Goal: Information Seeking & Learning: Learn about a topic

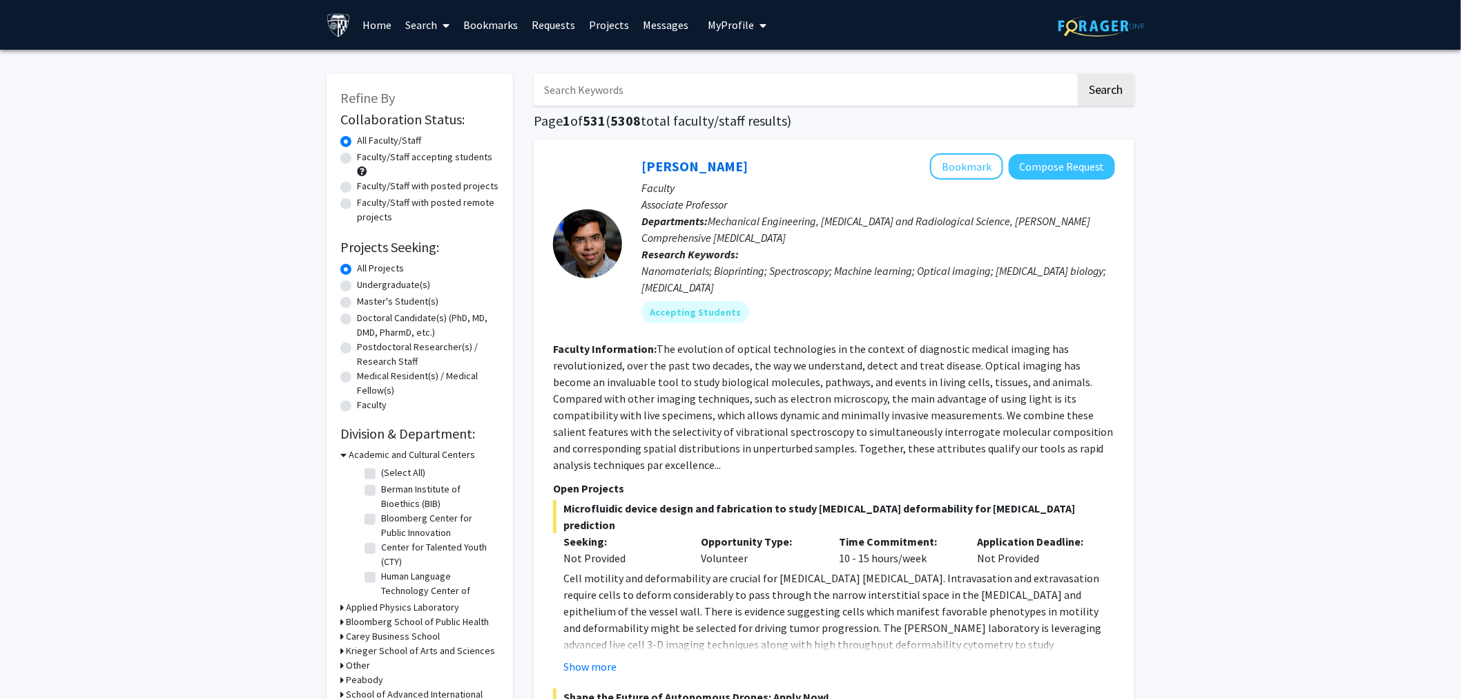
click at [396, 294] on label "Master's Student(s)" at bounding box center [397, 301] width 81 height 15
click at [366, 294] on input "Master's Student(s)" at bounding box center [361, 298] width 9 height 9
radio input "true"
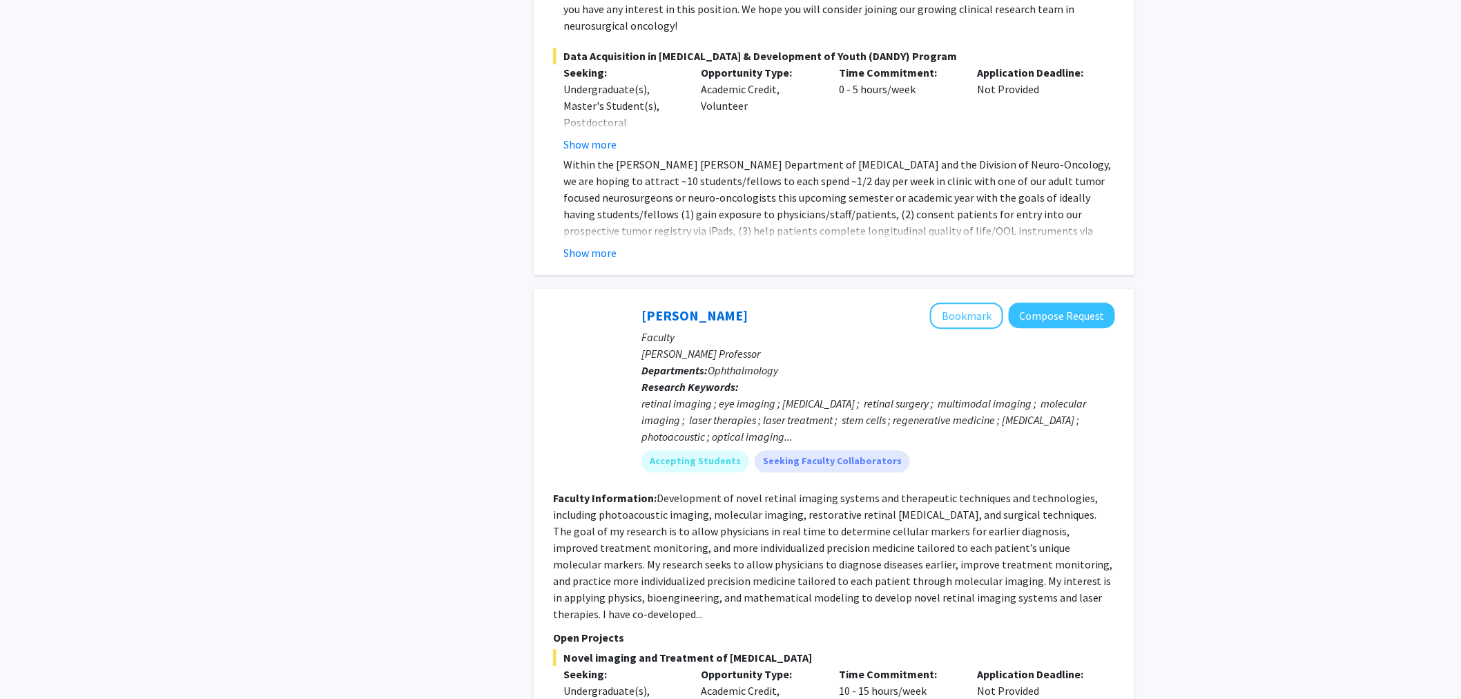
scroll to position [6161, 0]
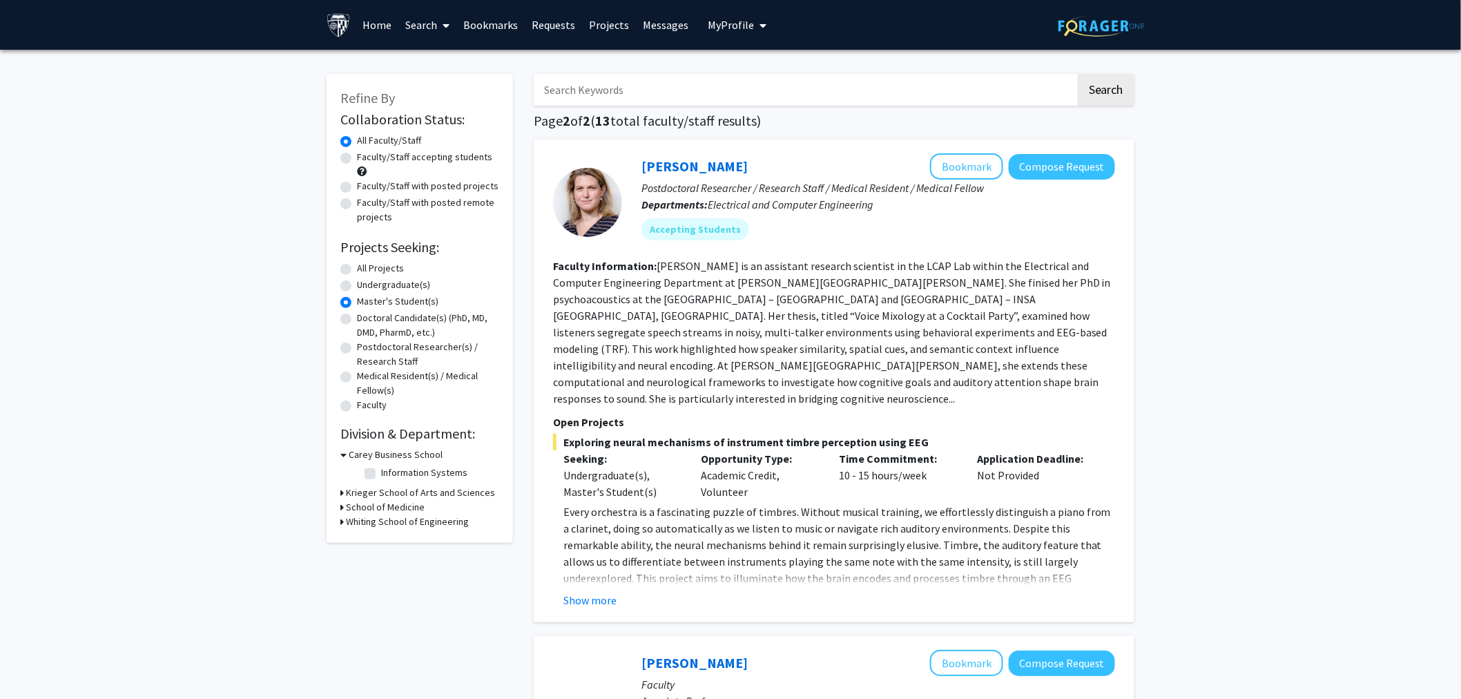
click at [383, 269] on label "All Projects" at bounding box center [380, 268] width 47 height 15
click at [366, 269] on input "All Projects" at bounding box center [361, 265] width 9 height 9
radio input "true"
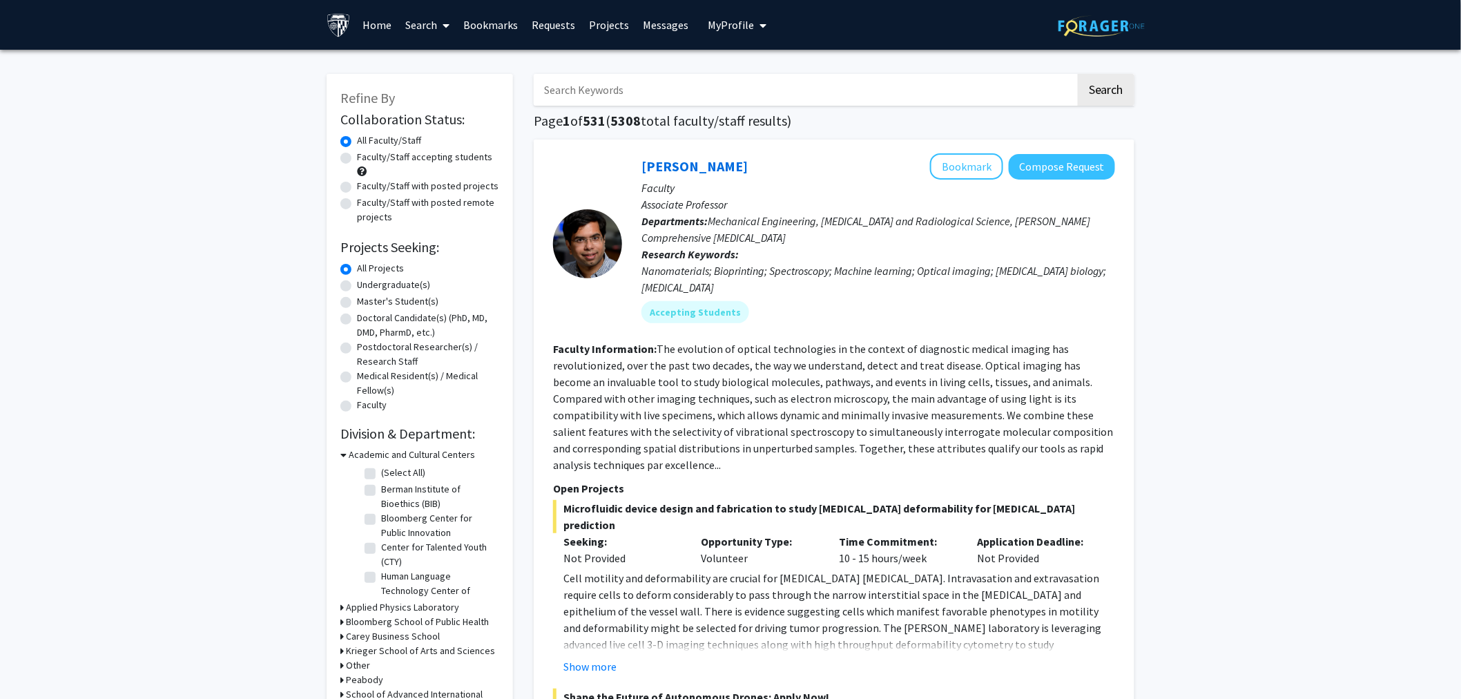
click at [661, 95] on input "Search Keywords" at bounding box center [805, 90] width 542 height 32
type input "environment"
click at [1078, 74] on button "Search" at bounding box center [1106, 90] width 57 height 32
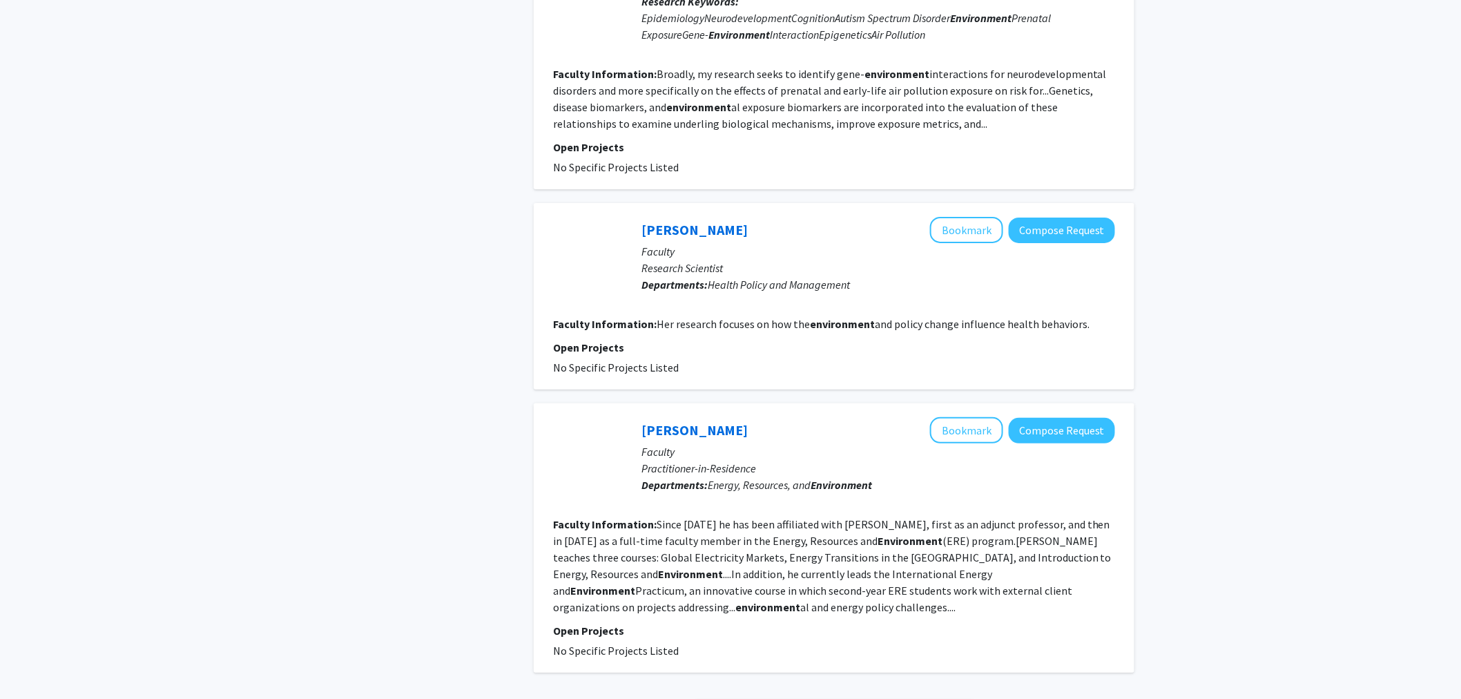
scroll to position [2294, 0]
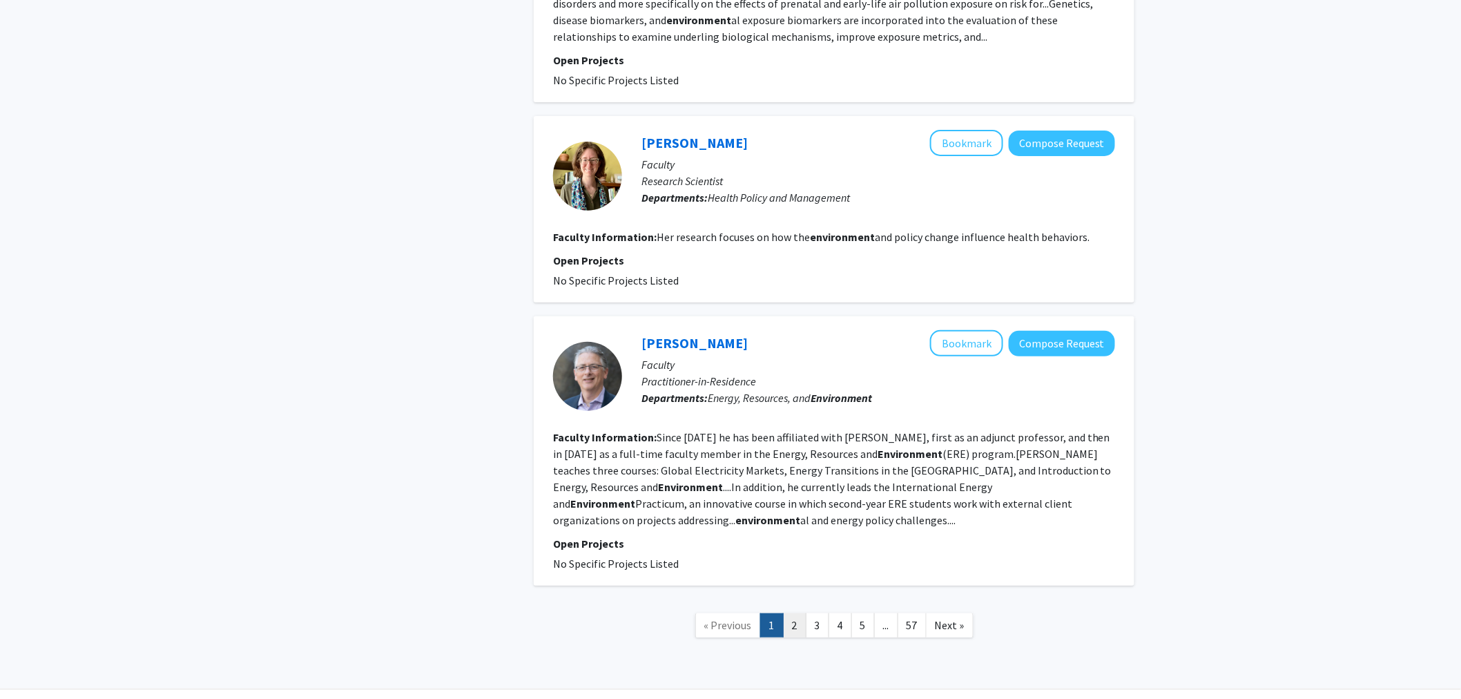
click at [802, 613] on link "2" at bounding box center [794, 625] width 23 height 24
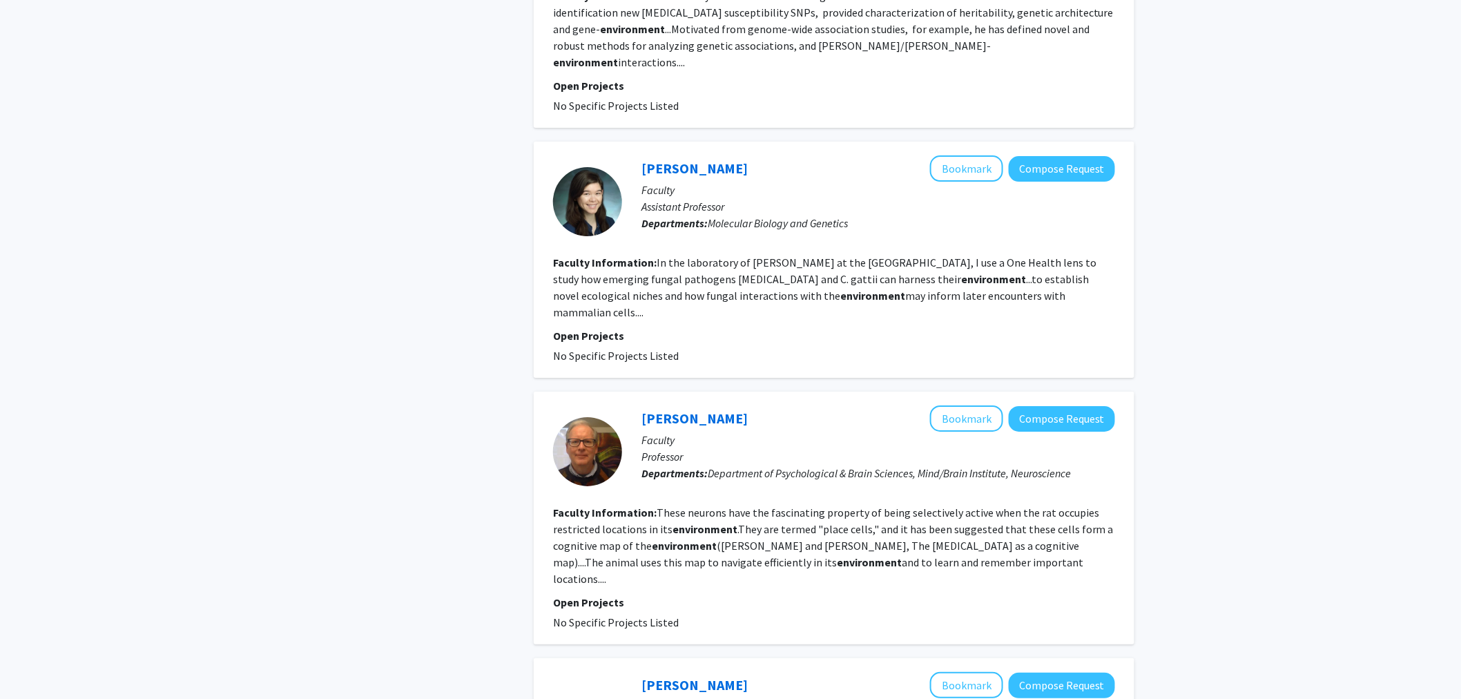
scroll to position [2234, 0]
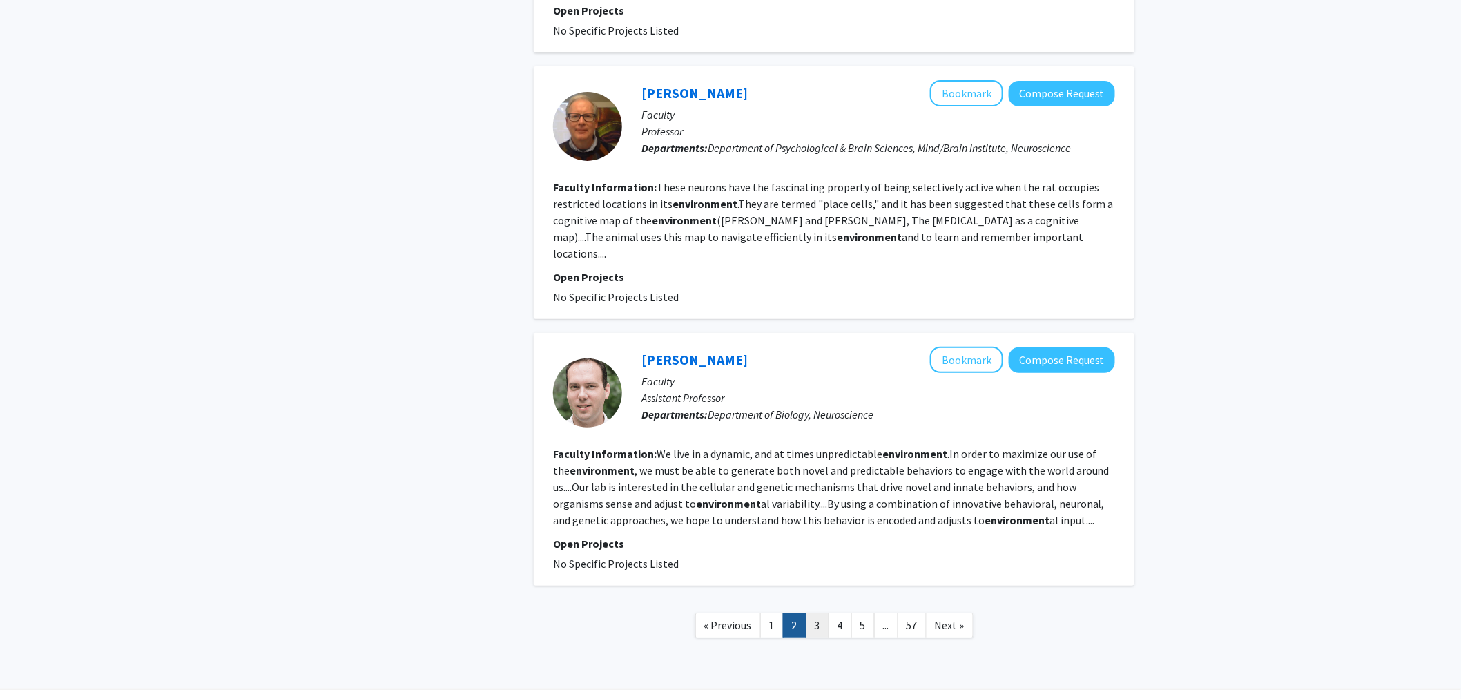
click at [817, 613] on link "3" at bounding box center [817, 625] width 23 height 24
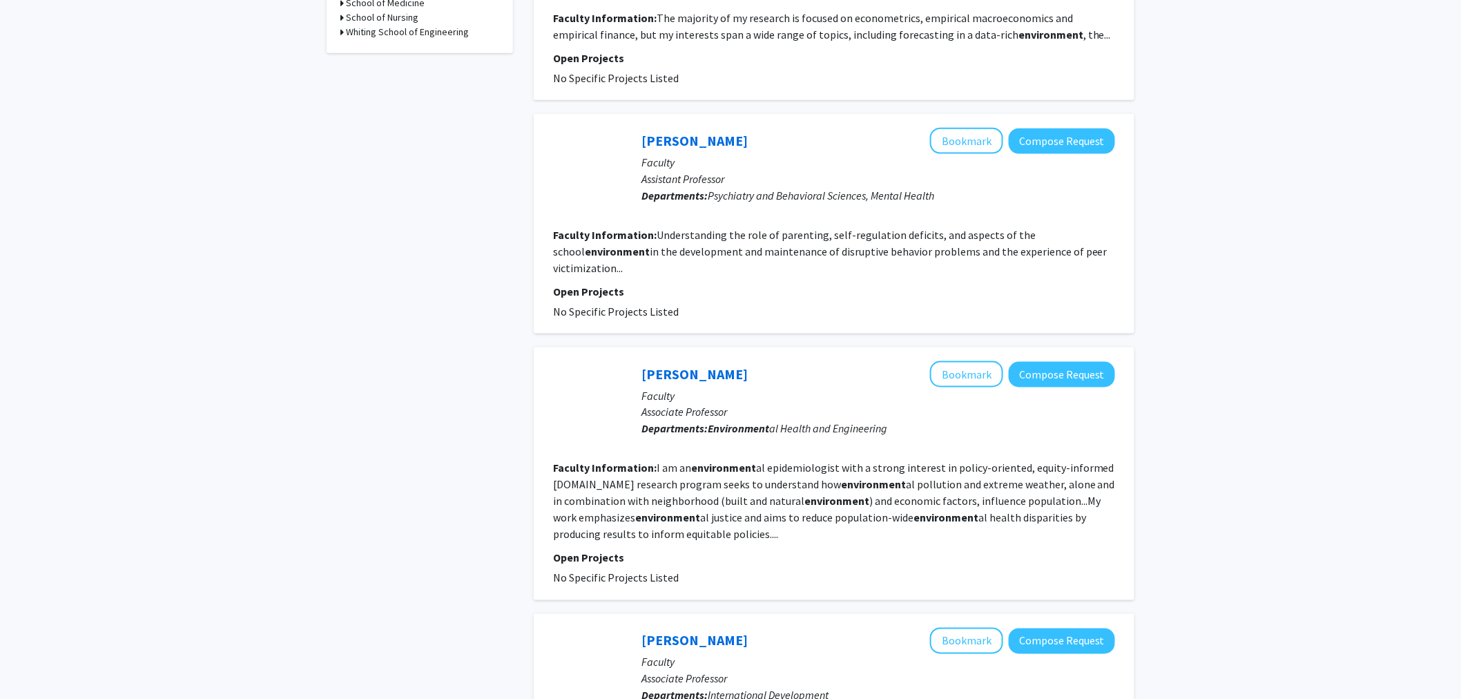
scroll to position [698, 0]
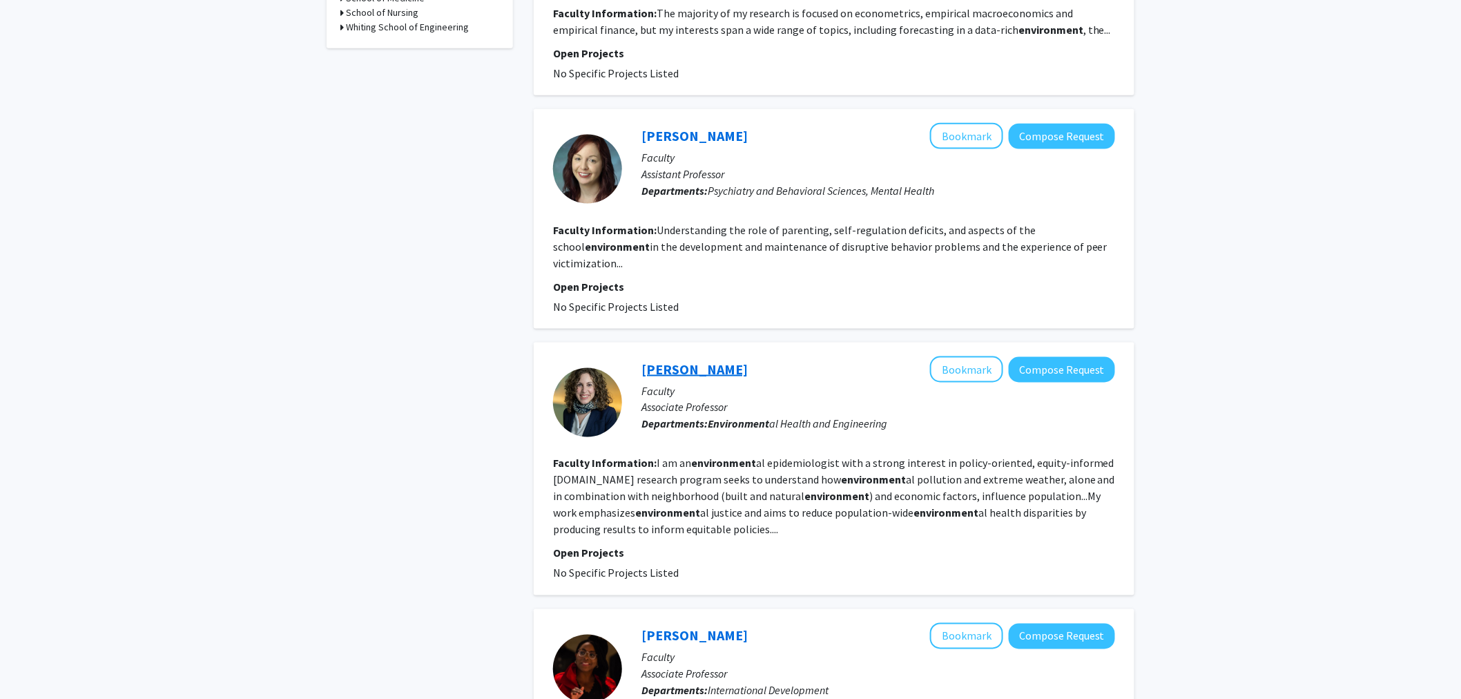
click at [714, 361] on link "[PERSON_NAME]" at bounding box center [695, 369] width 106 height 17
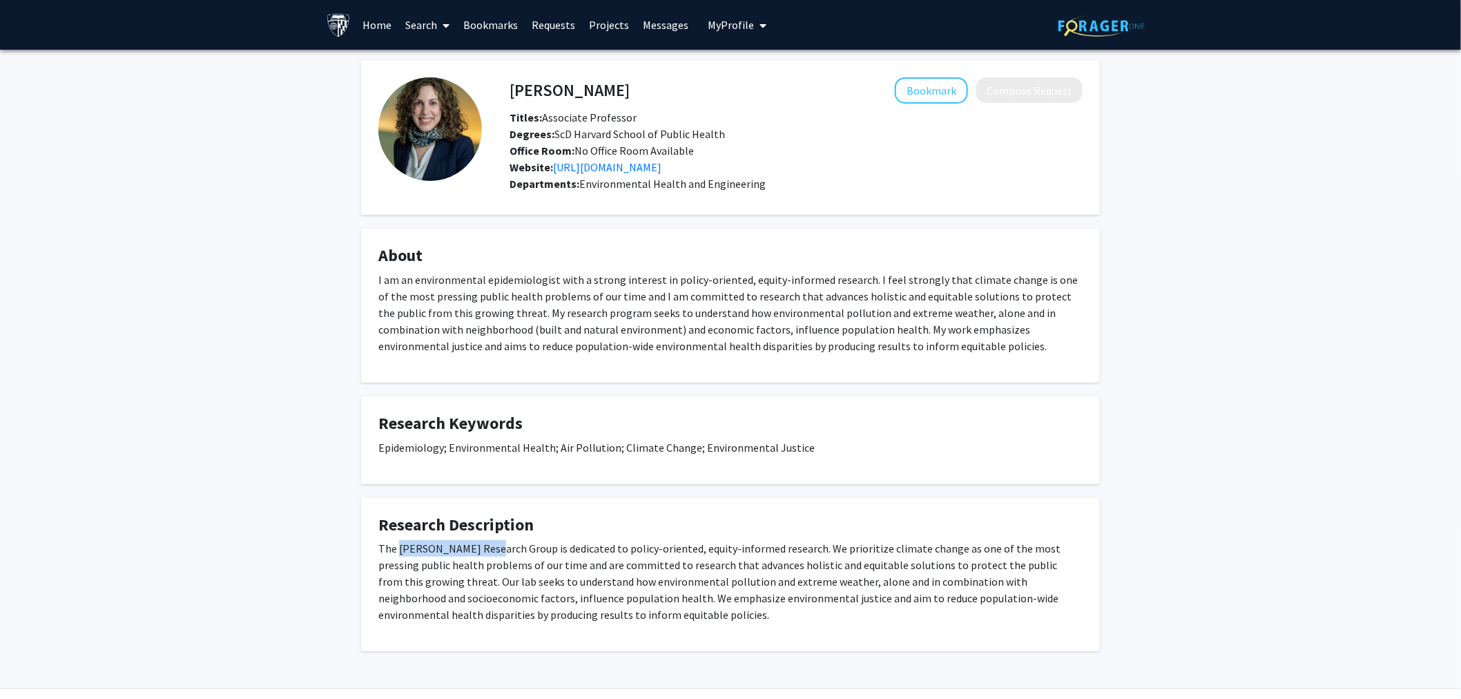
drag, startPoint x: 398, startPoint y: 546, endPoint x: 490, endPoint y: 548, distance: 91.9
click at [490, 548] on p "The [PERSON_NAME] Research Group is dedicated to policy-oriented, equity-inform…" at bounding box center [730, 581] width 704 height 83
copy p "[PERSON_NAME] Research"
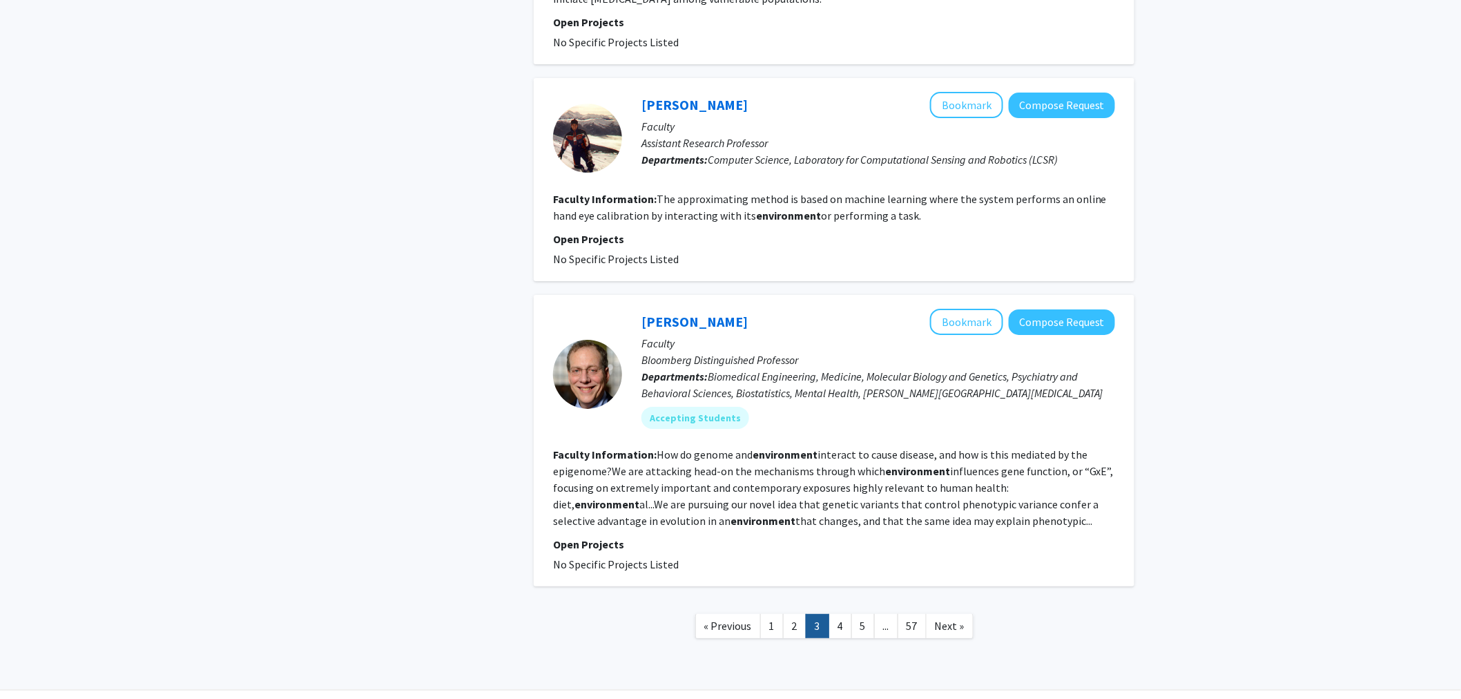
scroll to position [2029, 0]
click at [841, 613] on link "4" at bounding box center [840, 625] width 23 height 24
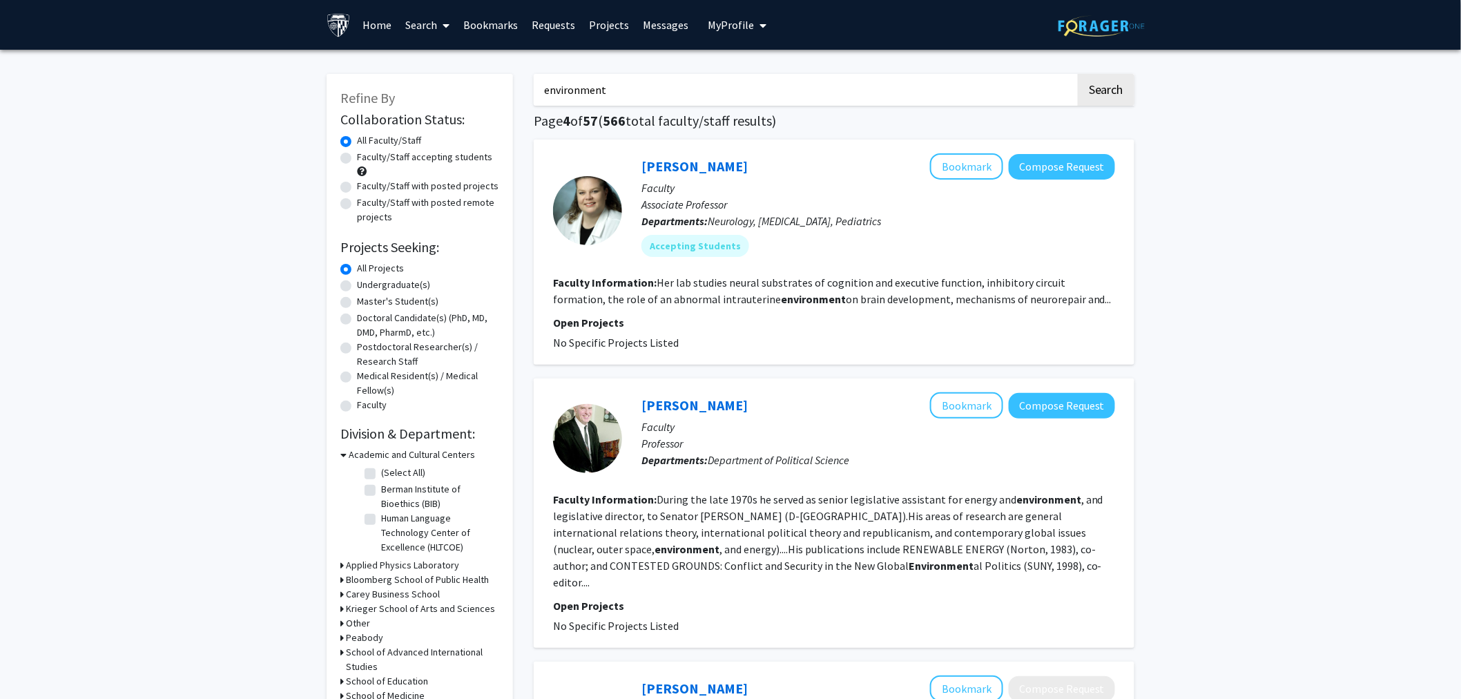
click at [666, 90] on input "environment" at bounding box center [805, 90] width 542 height 32
click at [1078, 74] on button "Search" at bounding box center [1106, 90] width 57 height 32
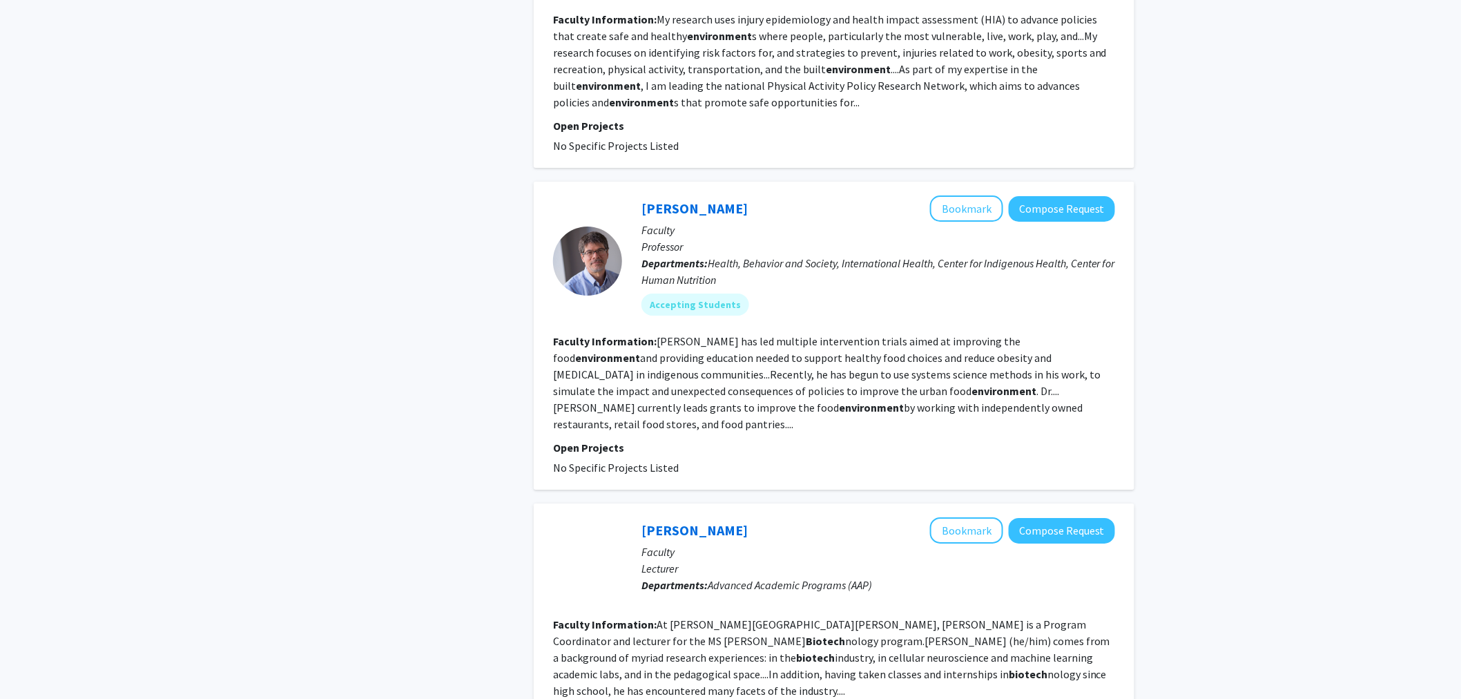
scroll to position [2040, 0]
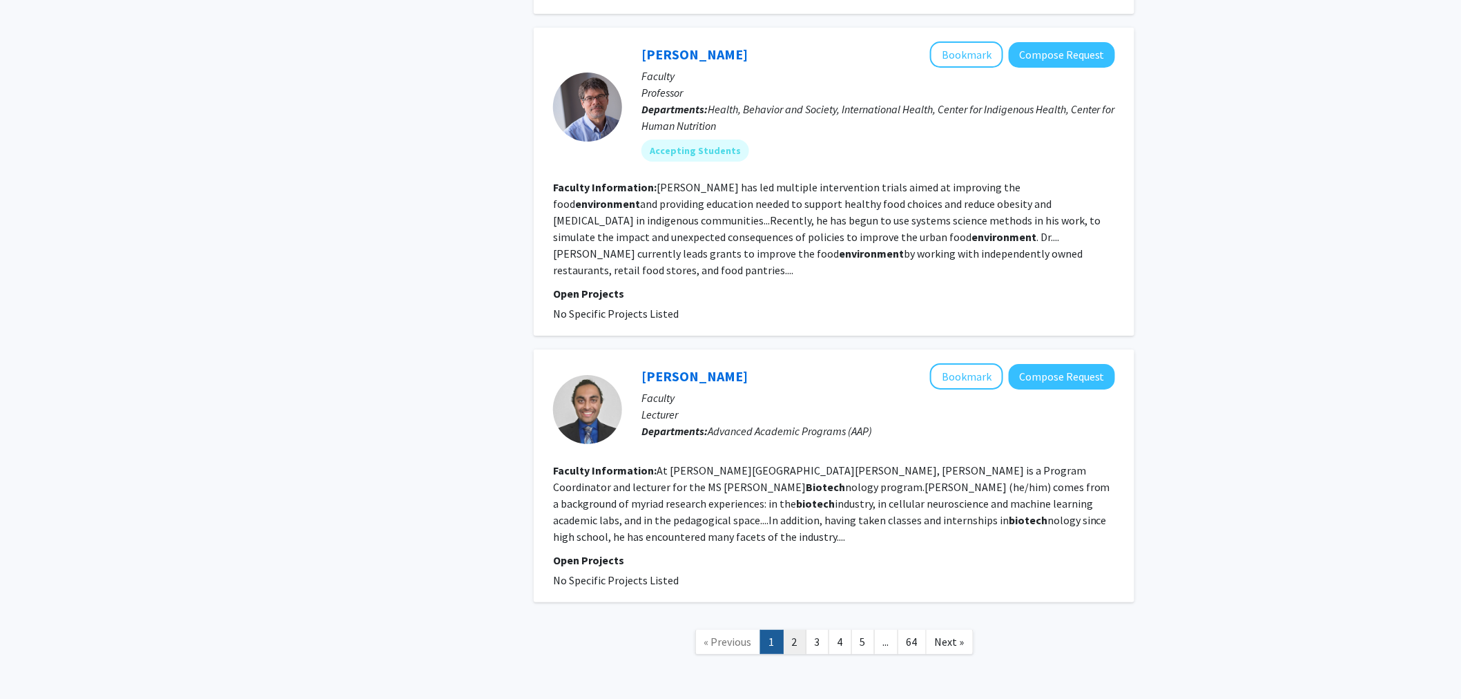
click at [787, 630] on link "2" at bounding box center [794, 642] width 23 height 24
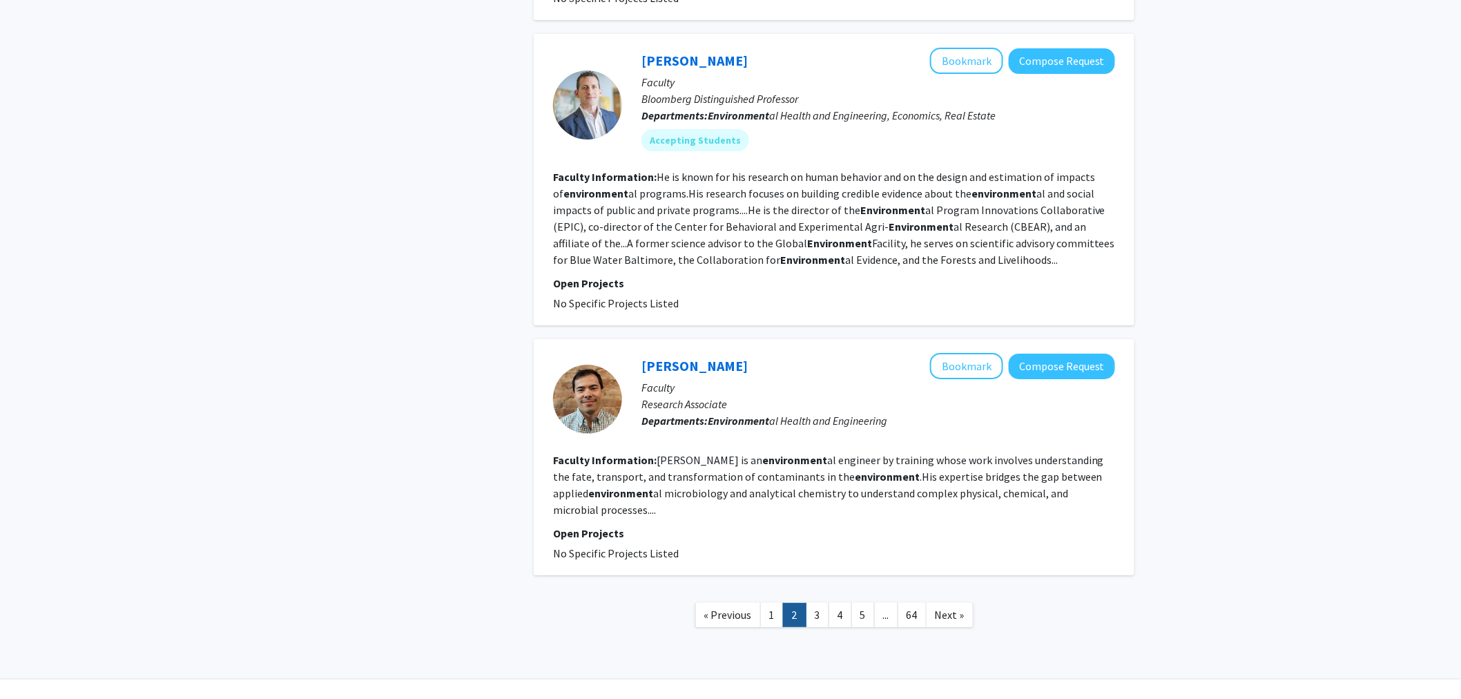
scroll to position [2062, 0]
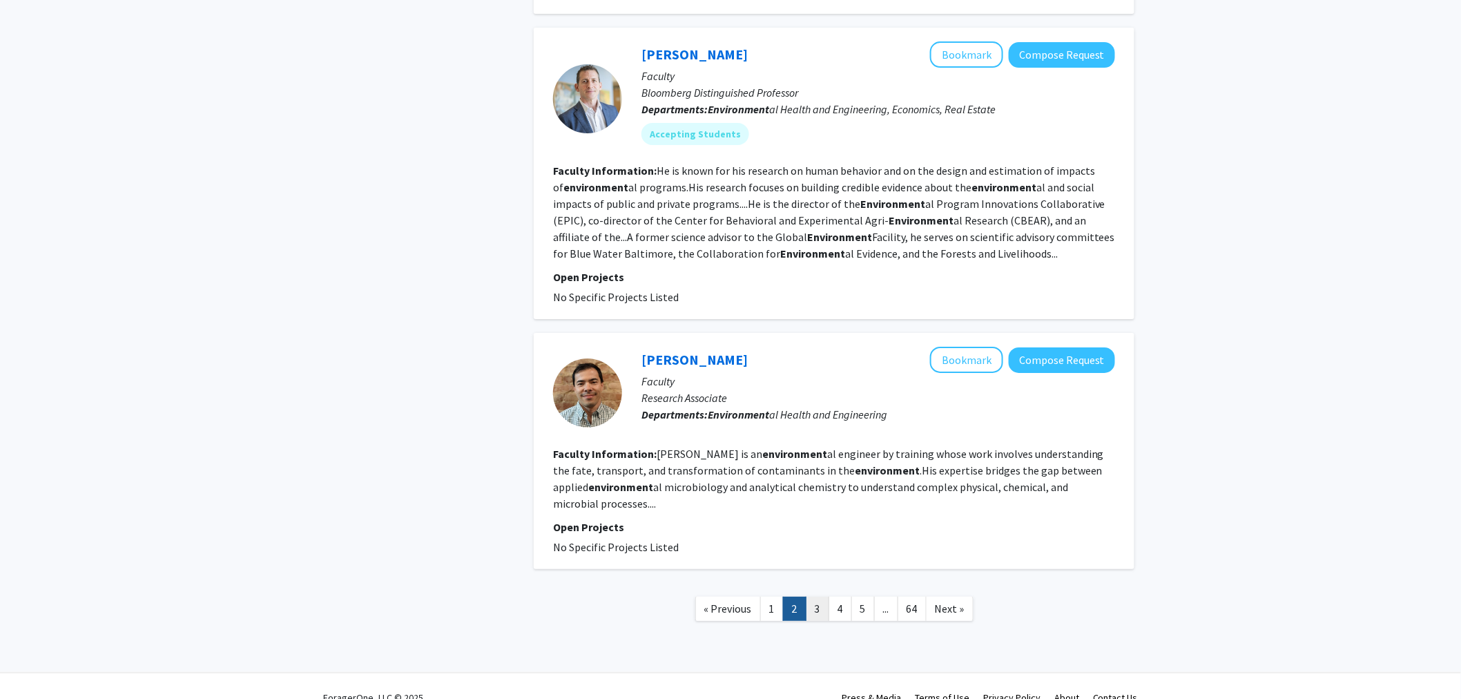
click at [813, 597] on link "3" at bounding box center [817, 609] width 23 height 24
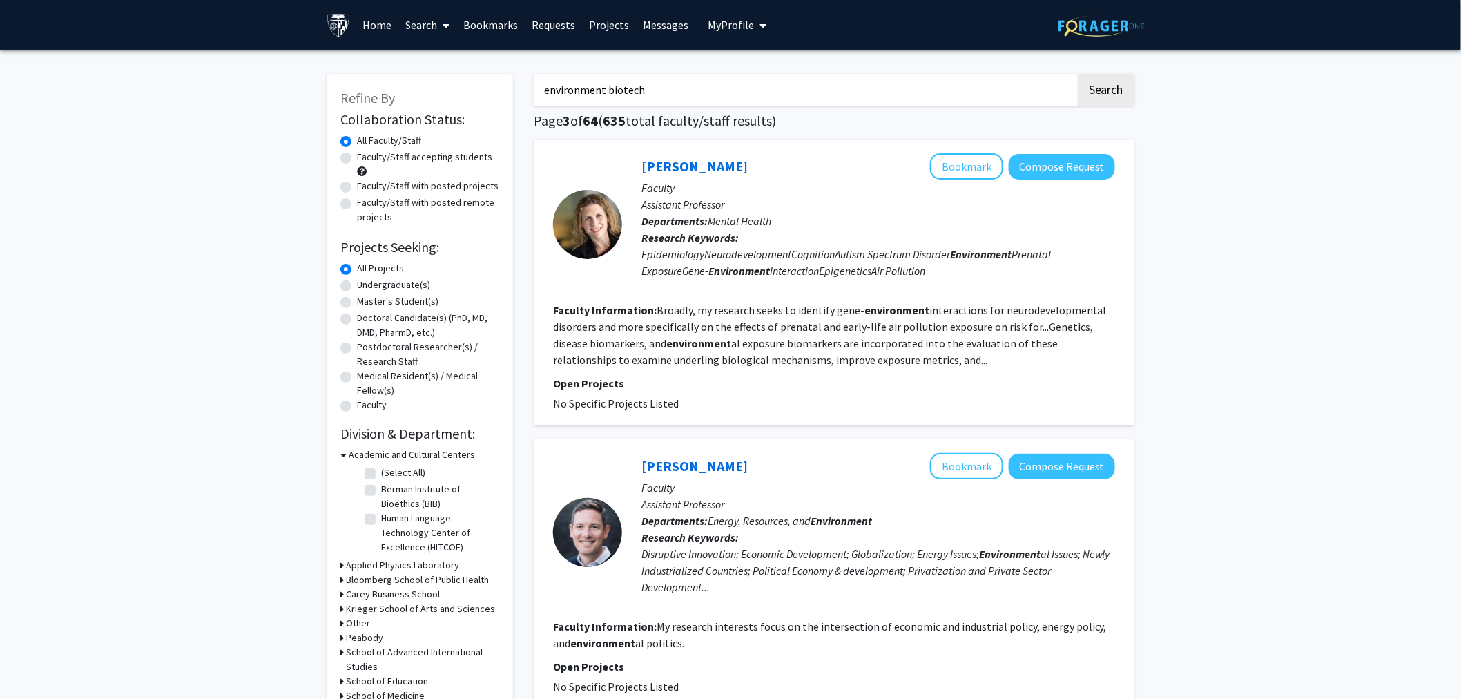
drag, startPoint x: 811, startPoint y: 90, endPoint x: 513, endPoint y: 73, distance: 298.1
type input "pollution"
click at [1078, 74] on button "Search" at bounding box center [1106, 90] width 57 height 32
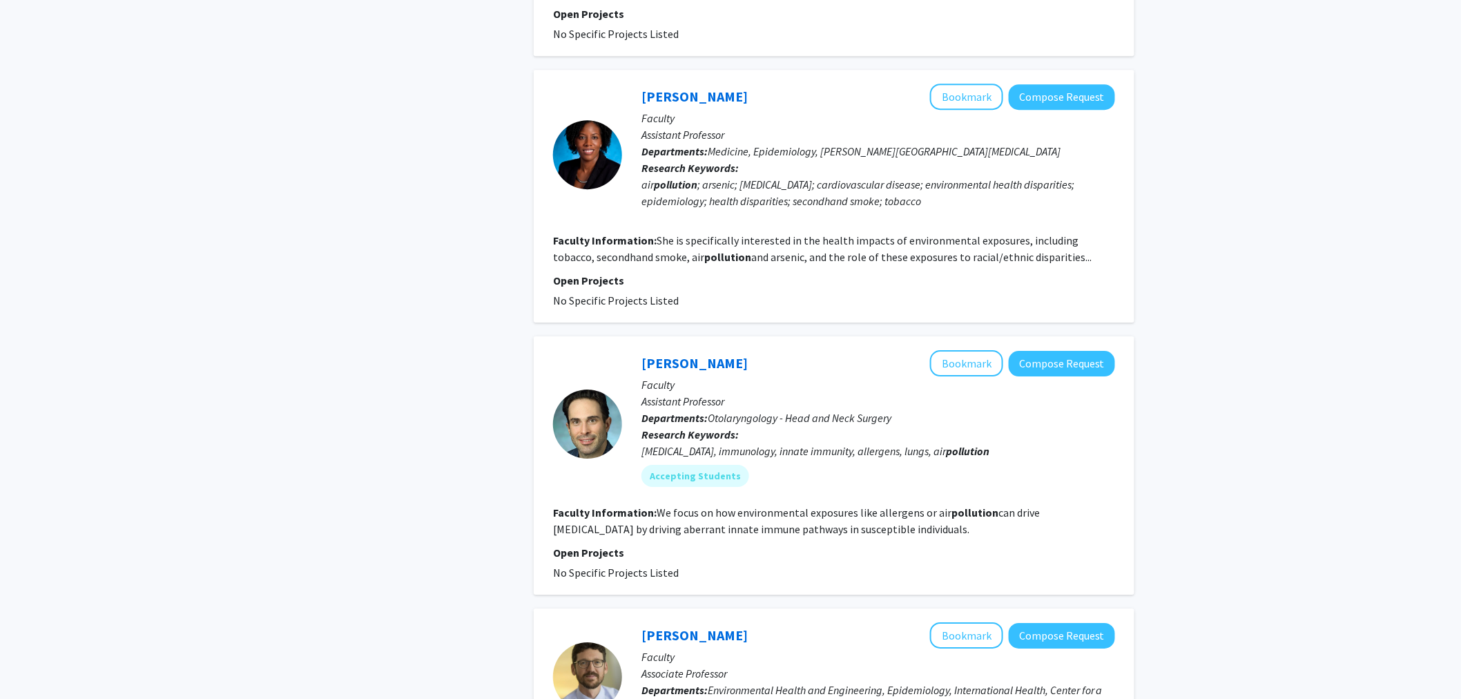
scroll to position [1698, 0]
click at [671, 359] on link "[PERSON_NAME]" at bounding box center [695, 362] width 106 height 17
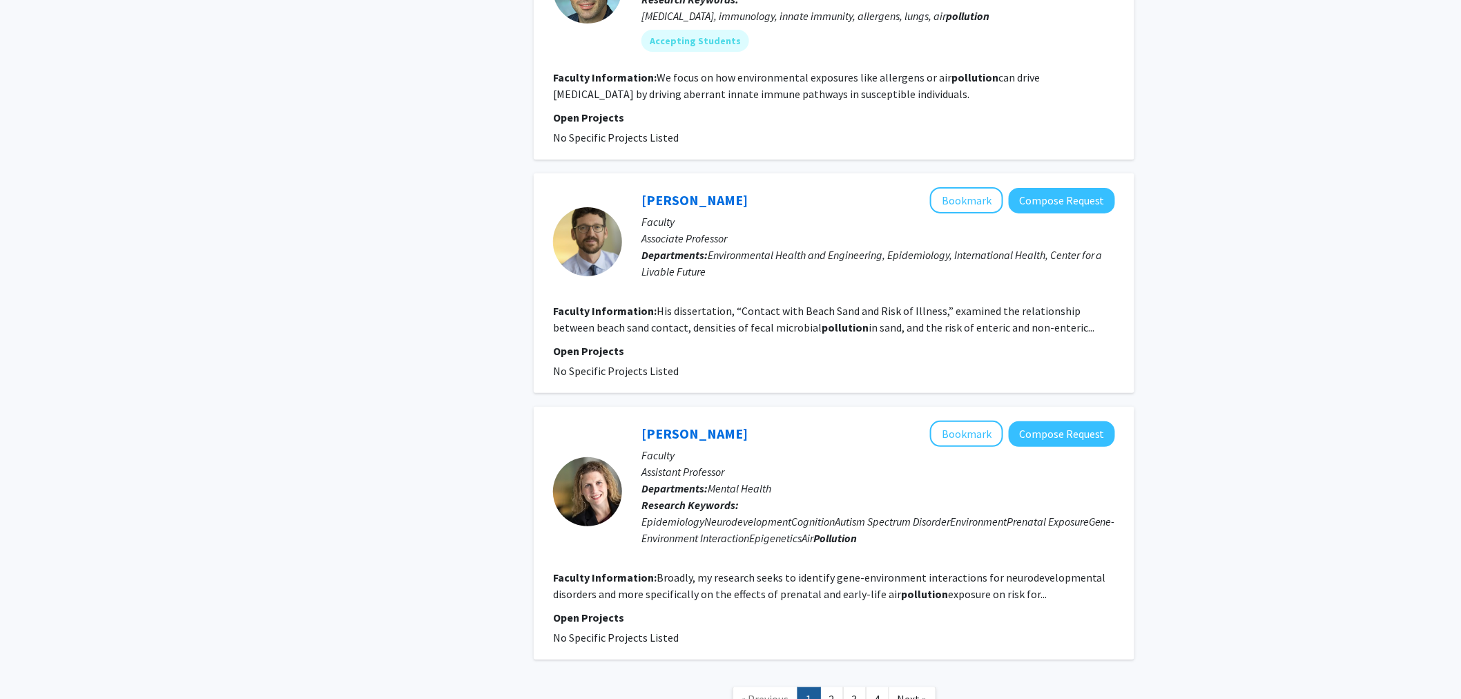
scroll to position [2239, 0]
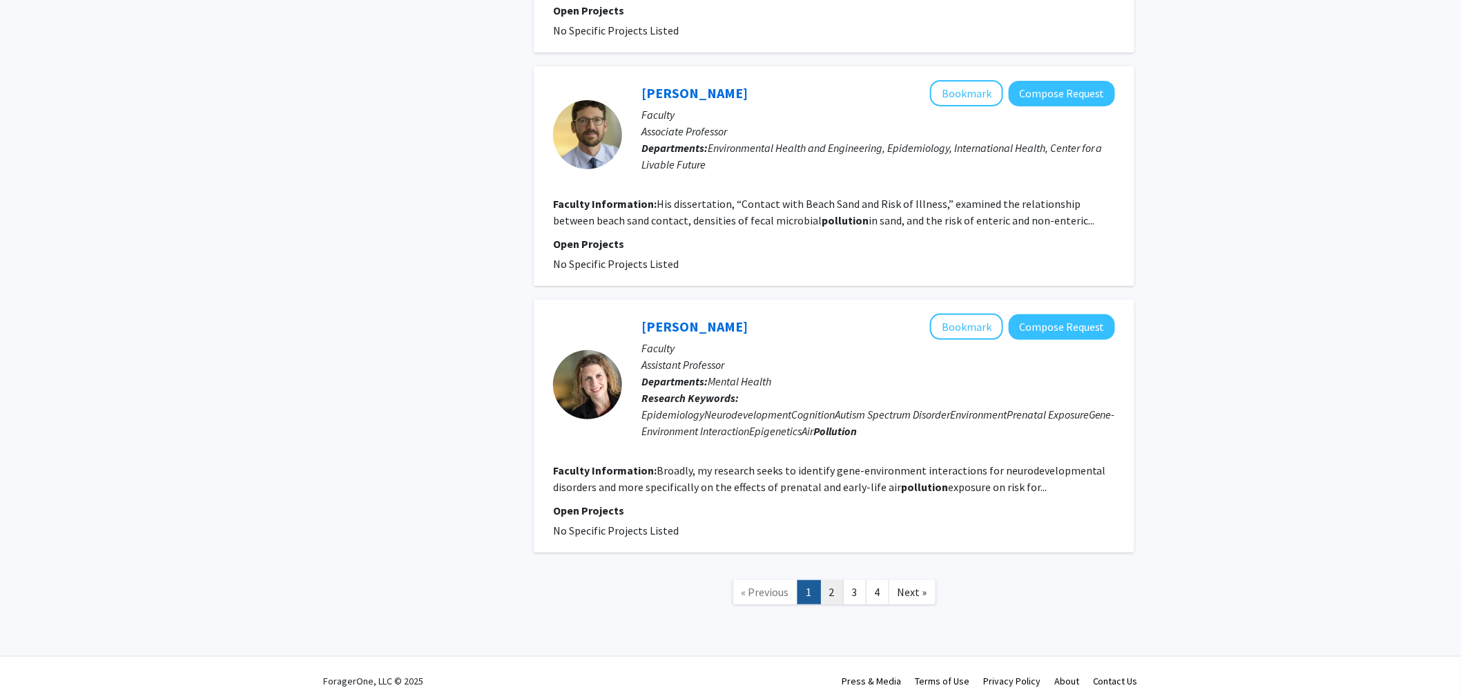
click at [832, 587] on link "2" at bounding box center [831, 592] width 23 height 24
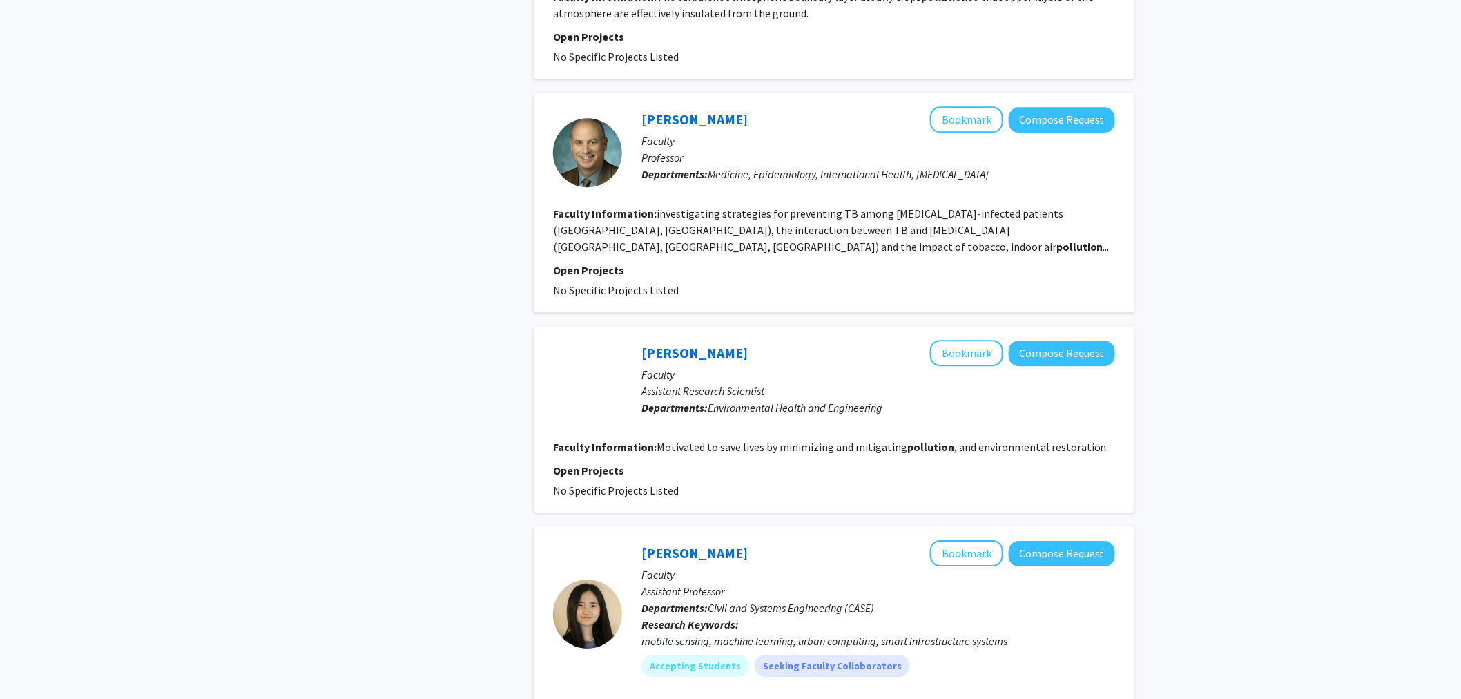
scroll to position [1528, 0]
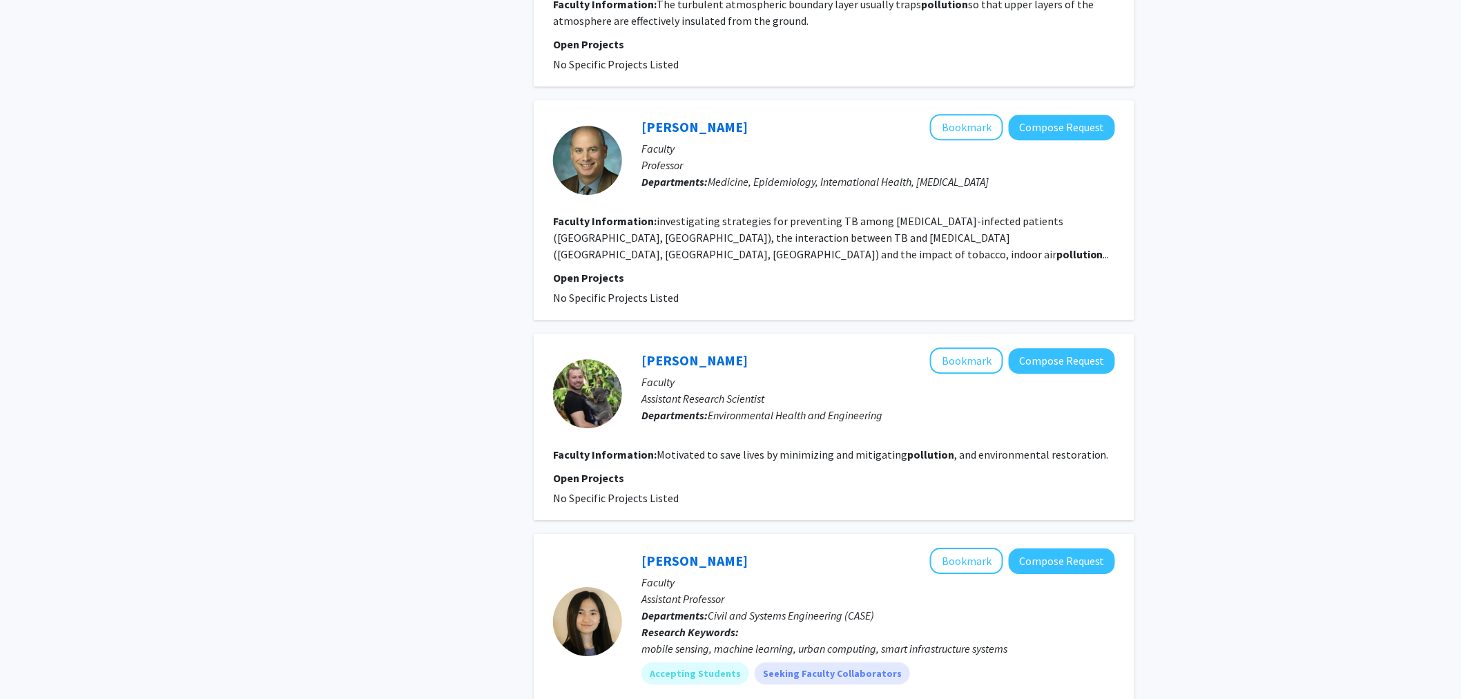
click at [718, 347] on div "[PERSON_NAME] Bookmark Compose Request" at bounding box center [879, 360] width 474 height 26
click at [711, 352] on link "[PERSON_NAME]" at bounding box center [695, 360] width 106 height 17
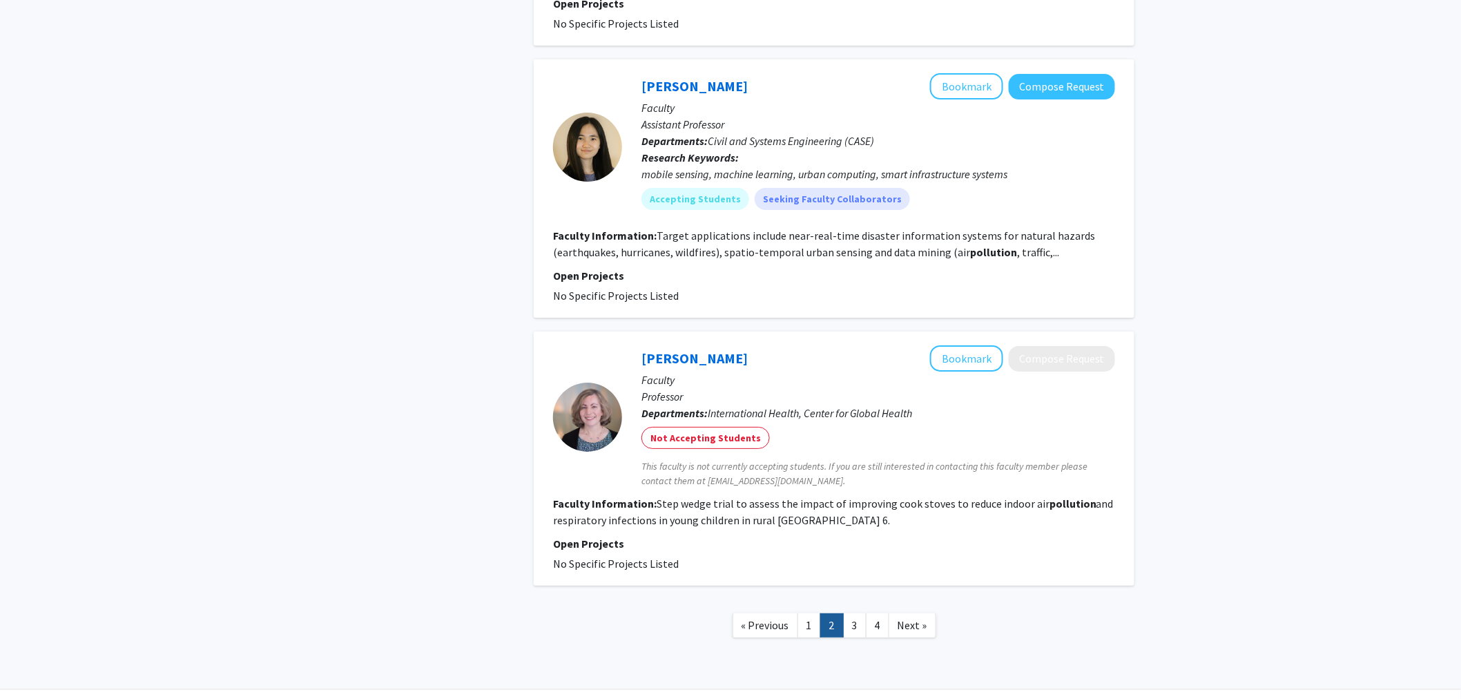
scroll to position [2004, 0]
click at [852, 613] on link "3" at bounding box center [854, 625] width 23 height 24
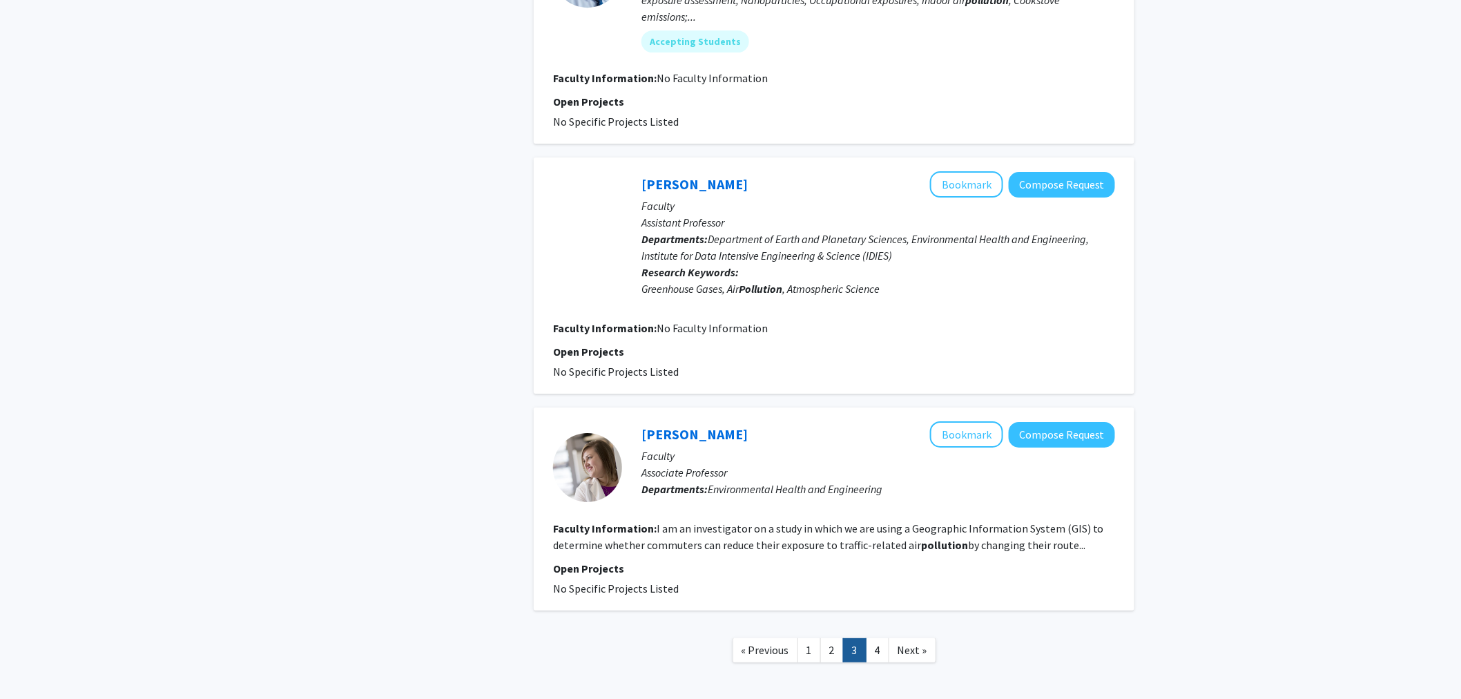
scroll to position [1913, 0]
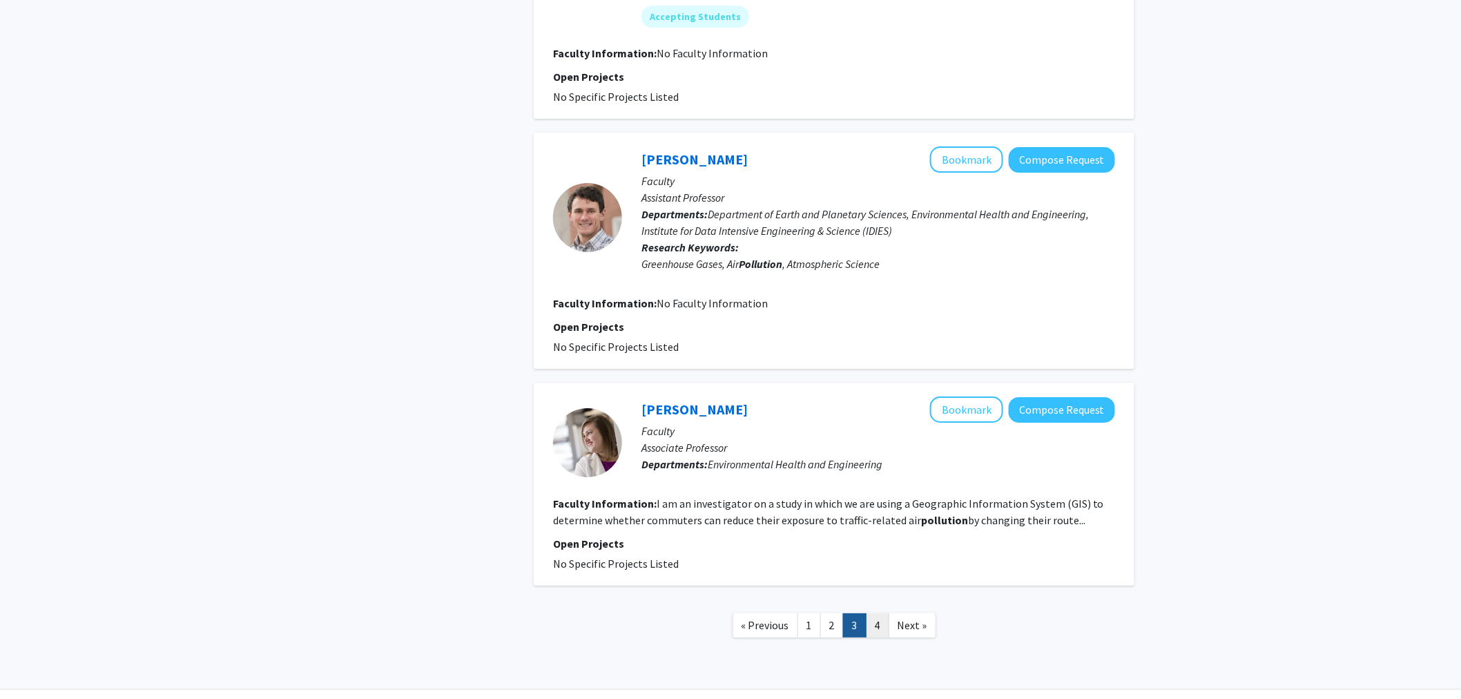
click at [881, 613] on link "4" at bounding box center [877, 625] width 23 height 24
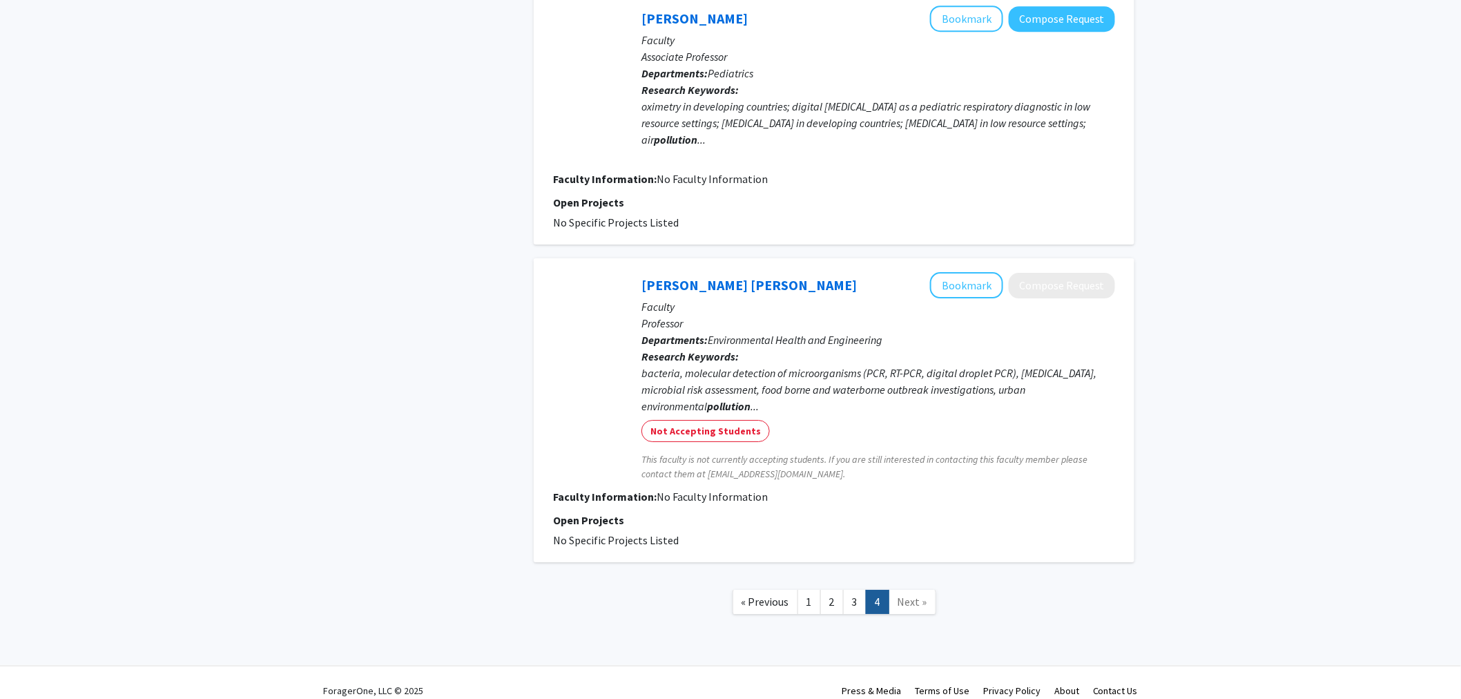
scroll to position [1765, 0]
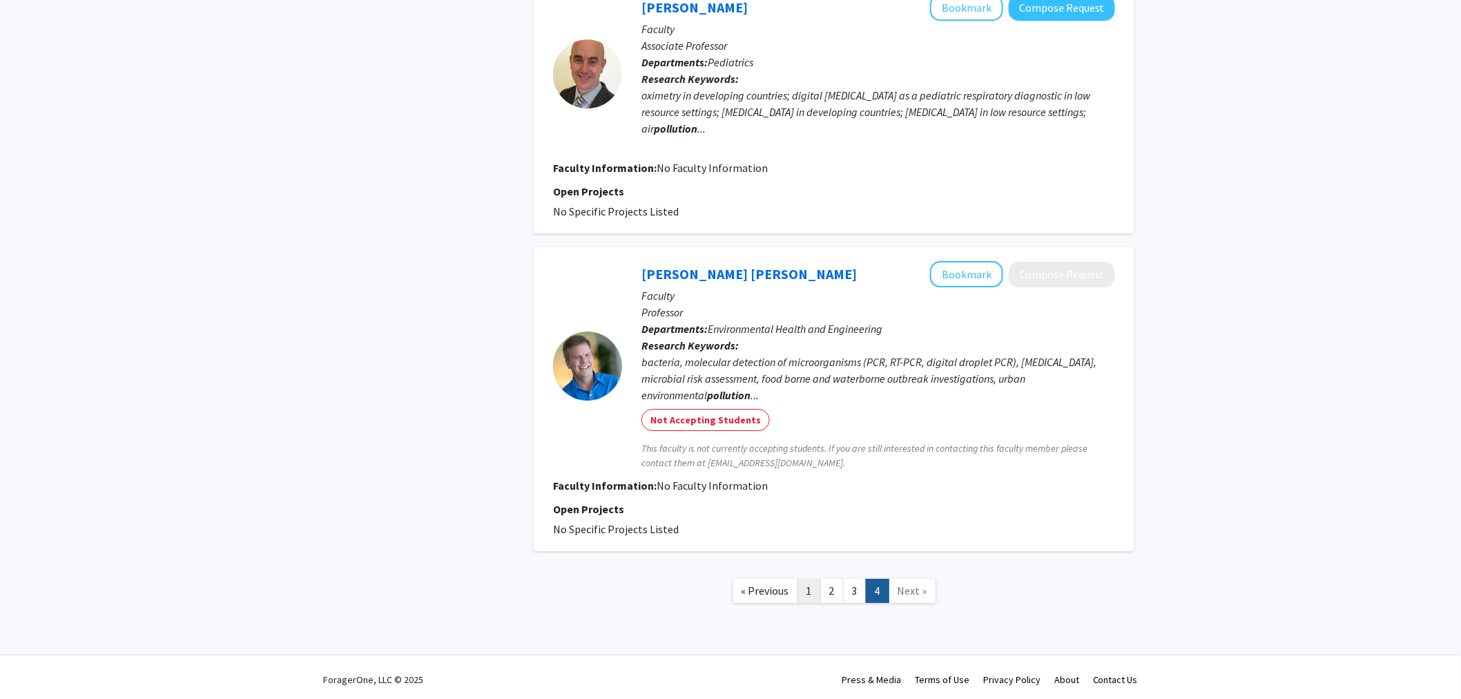
click at [815, 584] on link "1" at bounding box center [809, 591] width 23 height 24
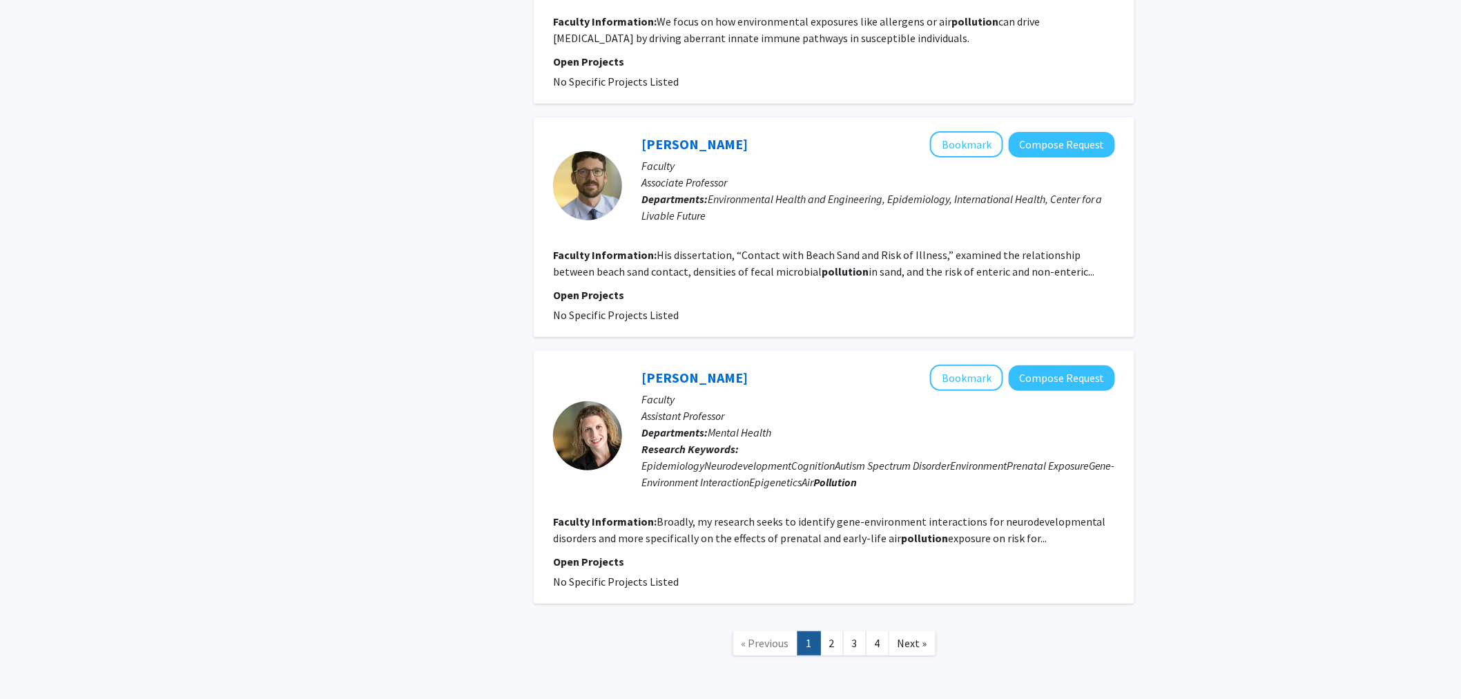
scroll to position [2239, 0]
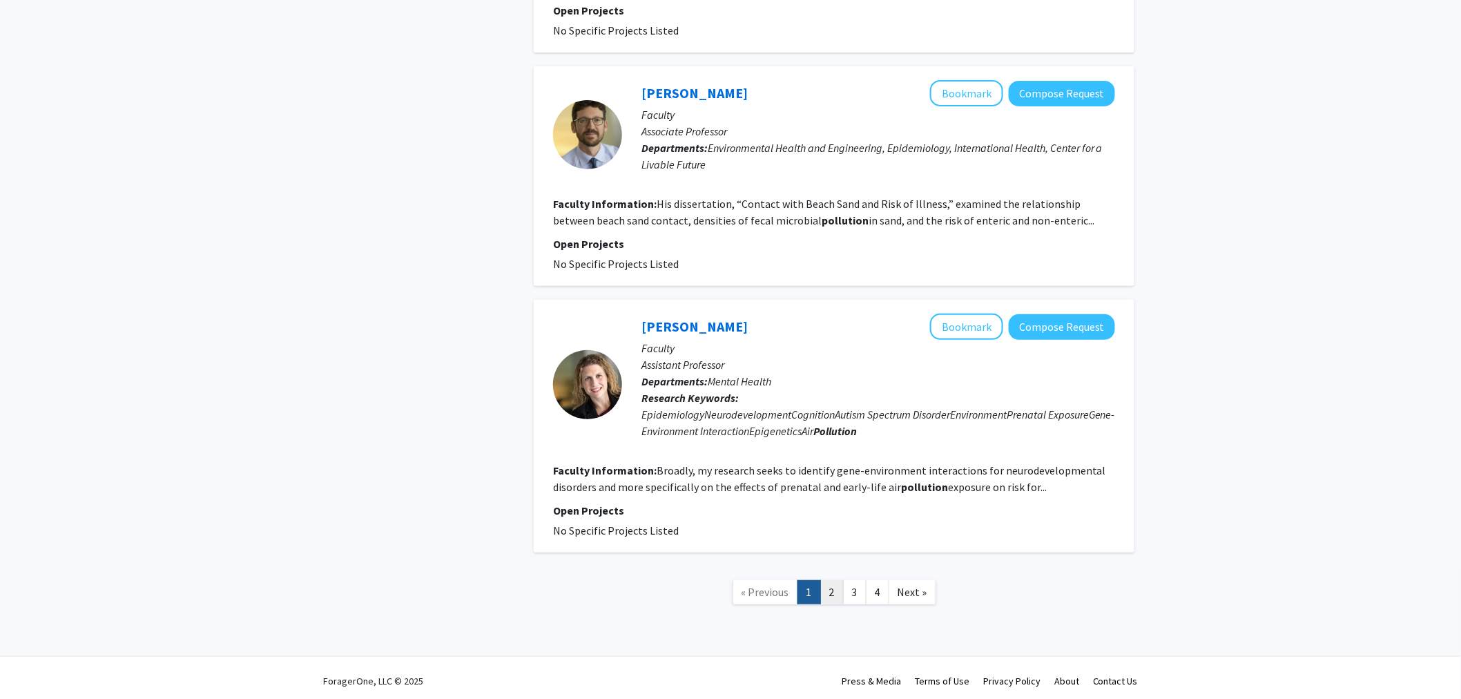
click at [841, 582] on link "2" at bounding box center [831, 592] width 23 height 24
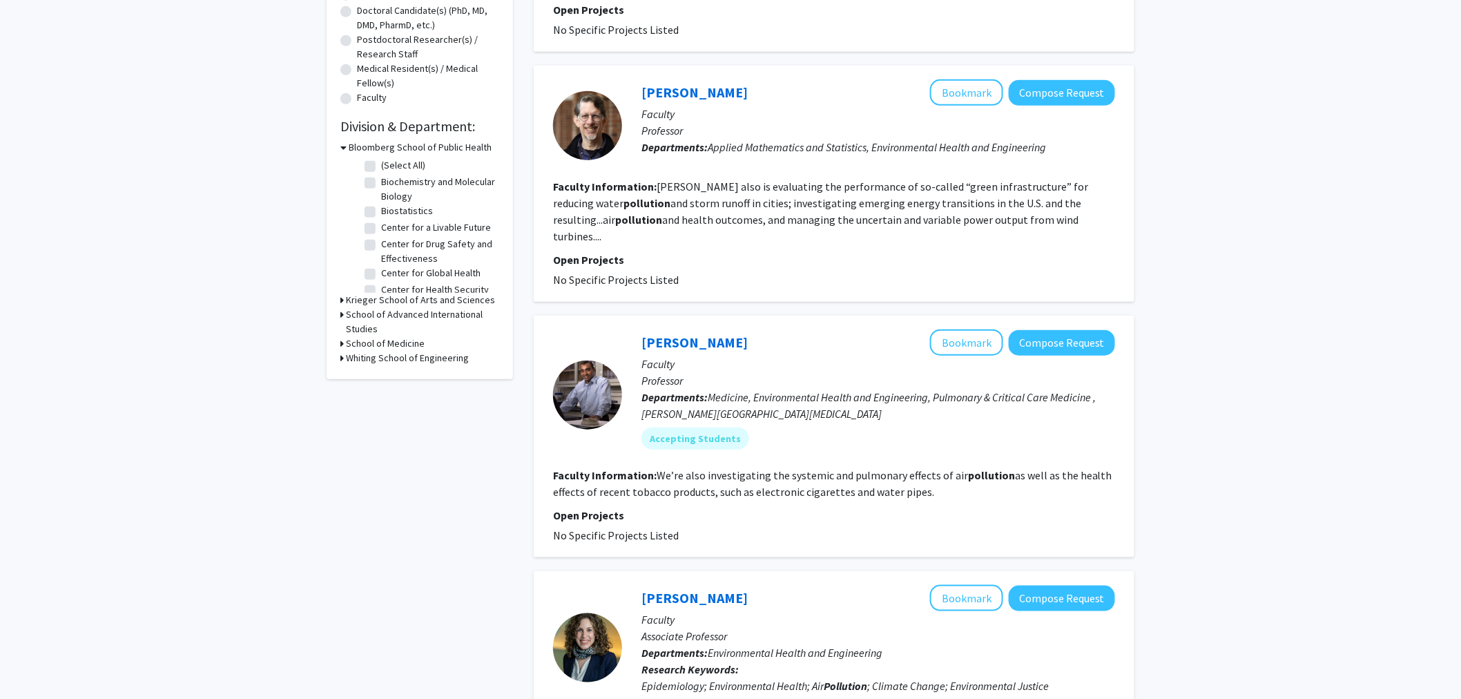
scroll to position [309, 0]
click at [700, 332] on link "[PERSON_NAME]" at bounding box center [695, 340] width 106 height 17
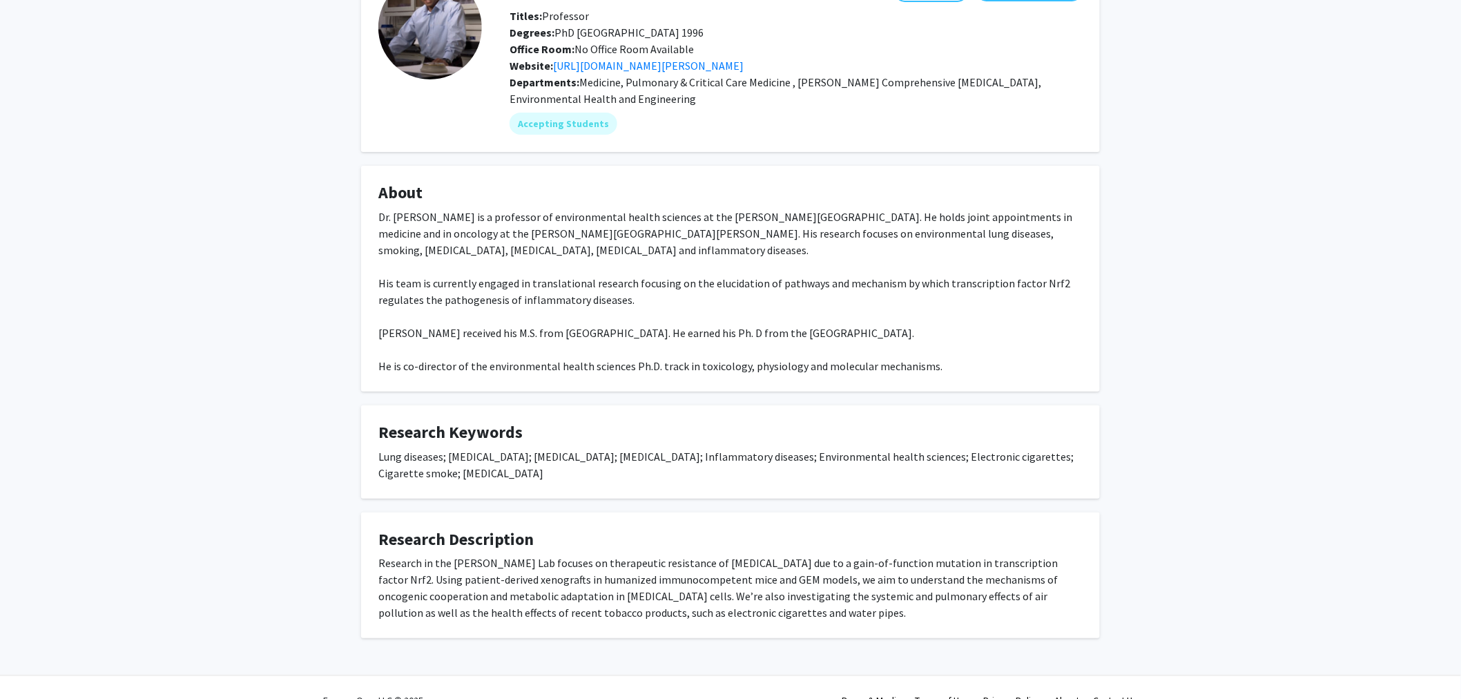
scroll to position [109, 0]
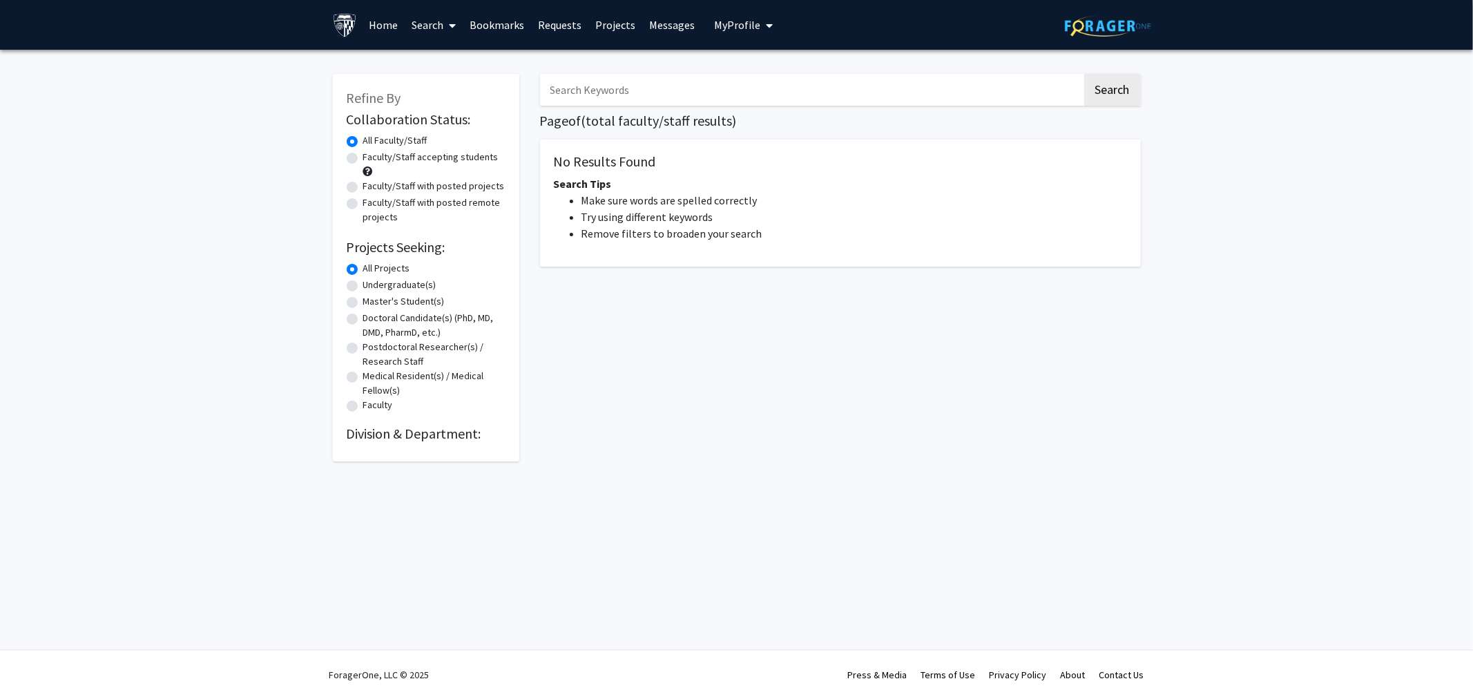
click at [631, 74] on input "Search Keywords" at bounding box center [811, 90] width 542 height 32
type input "pollution"
click at [1084, 74] on button "Search" at bounding box center [1112, 90] width 57 height 32
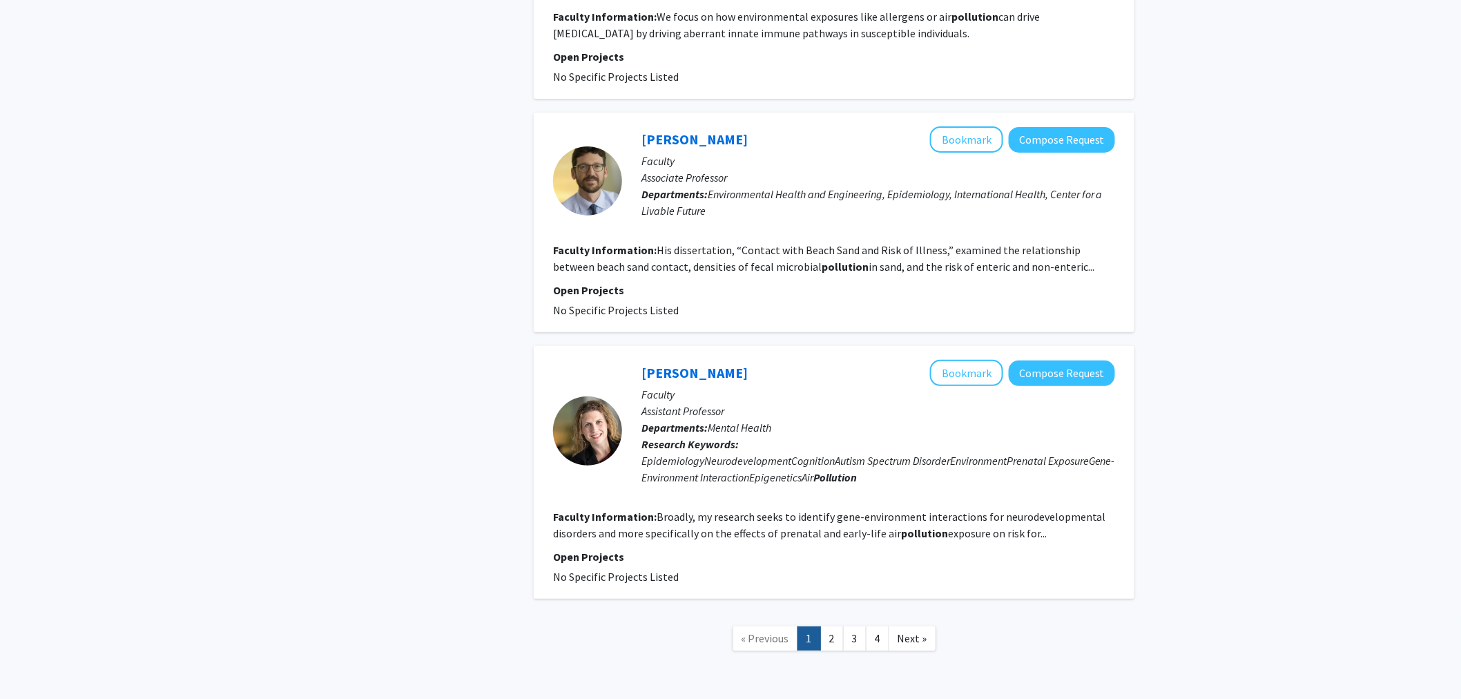
scroll to position [2193, 0]
click at [829, 637] on link "2" at bounding box center [831, 638] width 23 height 24
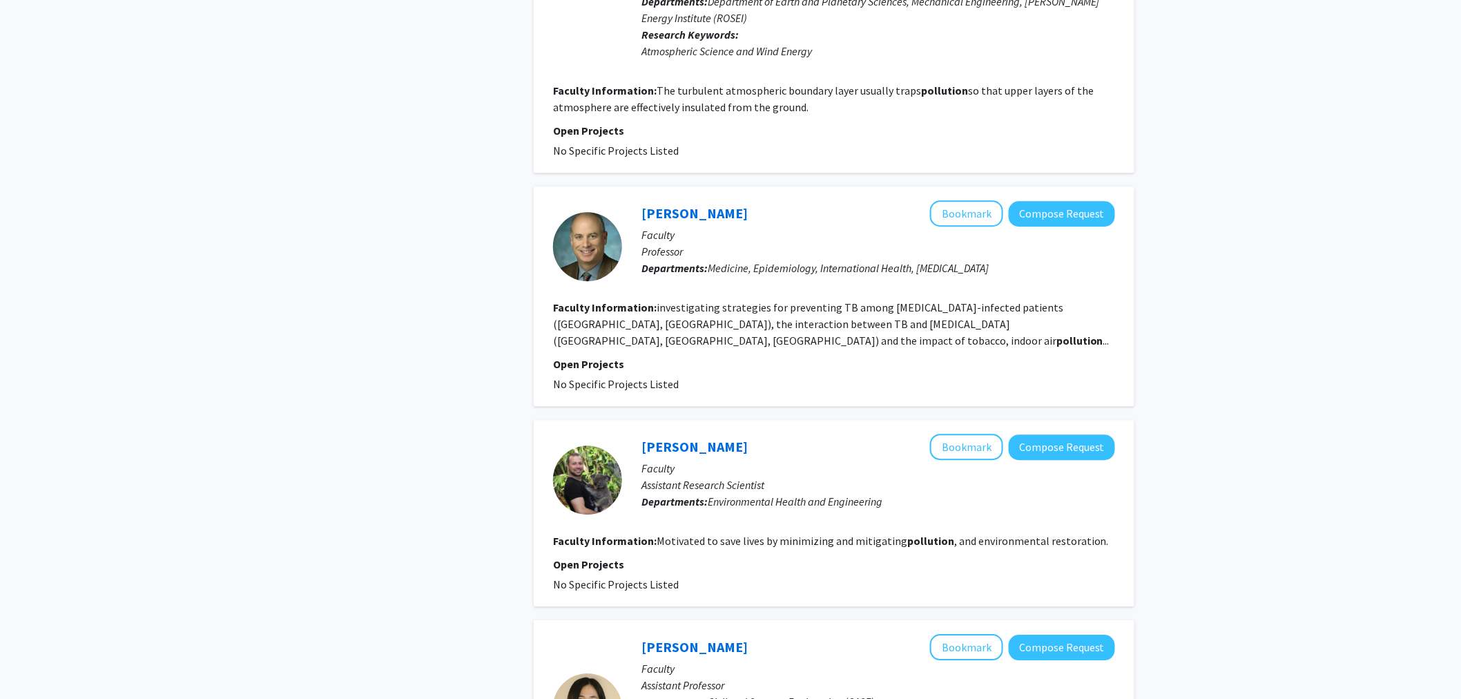
scroll to position [1443, 0]
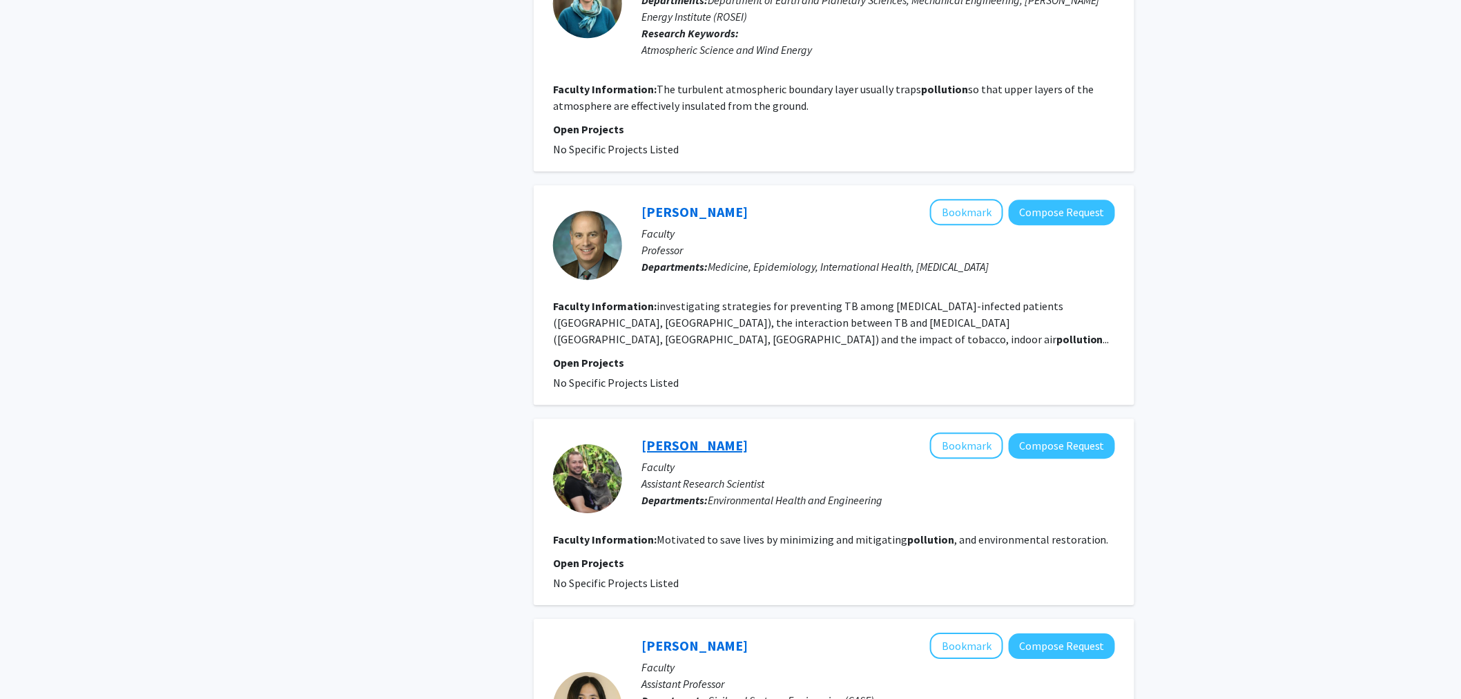
click at [717, 436] on link "[PERSON_NAME]" at bounding box center [695, 444] width 106 height 17
